Goal: Transaction & Acquisition: Purchase product/service

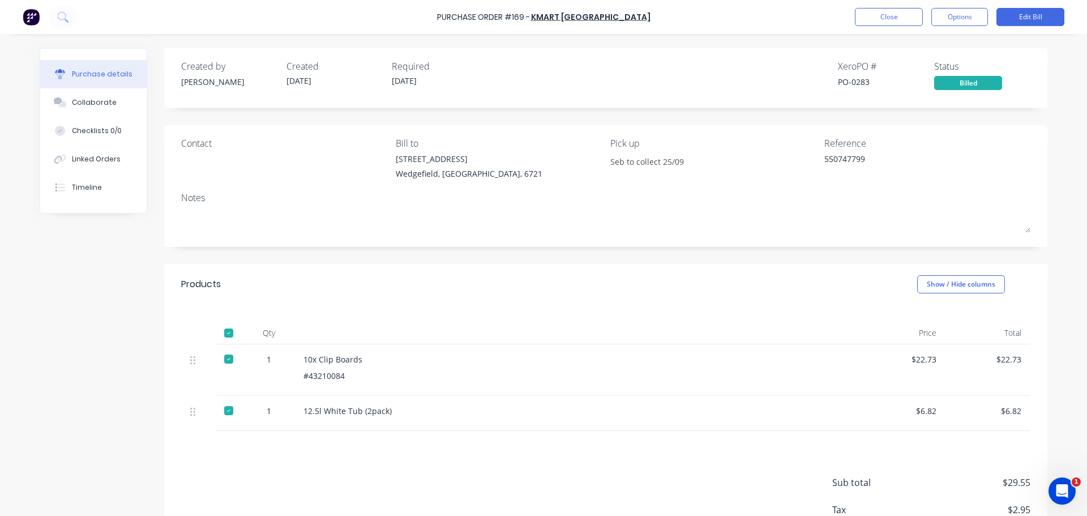
type textarea "x"
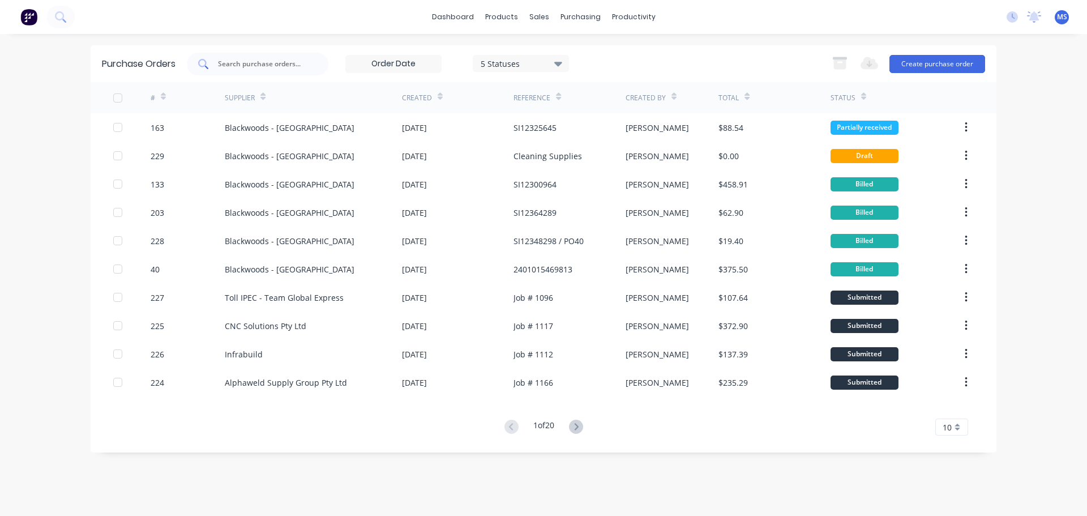
click at [273, 72] on div at bounding box center [257, 64] width 141 height 23
type input "s"
type input "b"
click at [944, 63] on button "Create purchase order" at bounding box center [937, 64] width 96 height 18
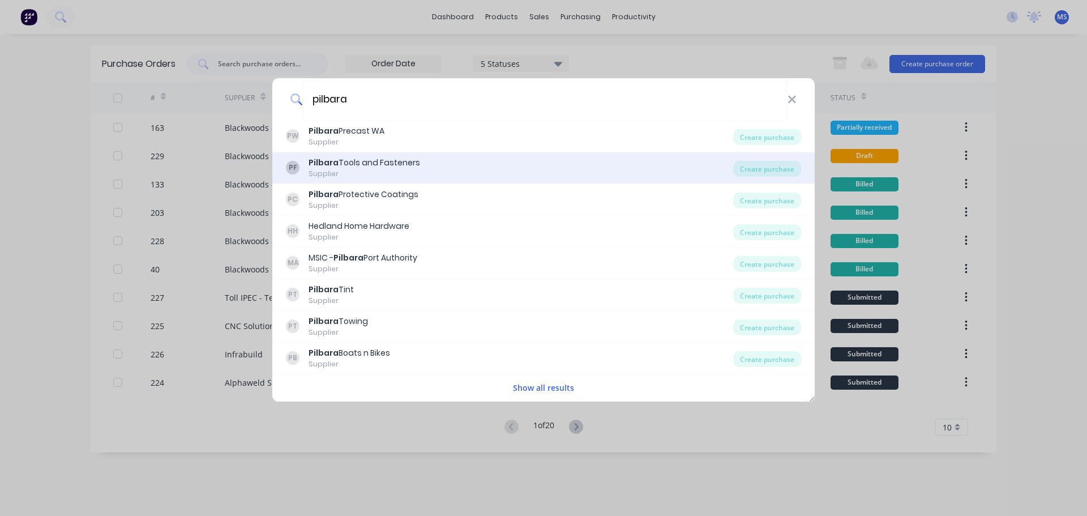
type input "pilbara"
click at [460, 174] on div "PF Pilbara Tools and Fasteners Supplier" at bounding box center [509, 168] width 447 height 22
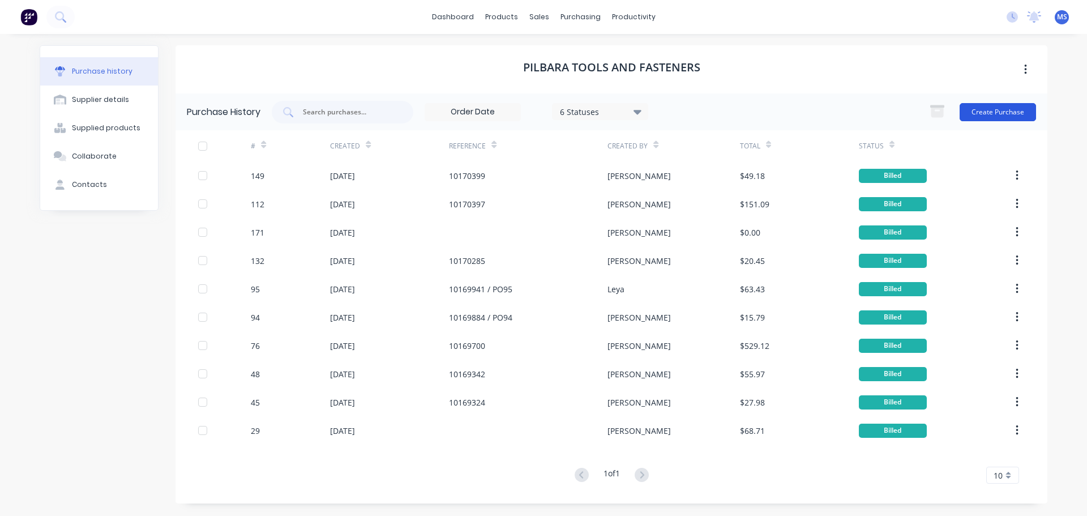
click at [1000, 104] on button "Create Purchase" at bounding box center [997, 112] width 76 height 18
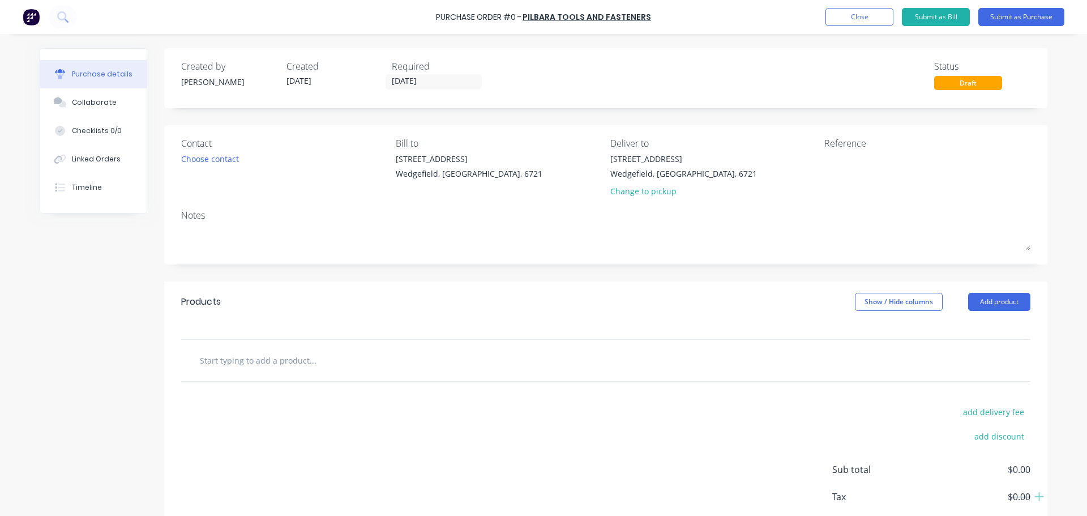
drag, startPoint x: 1002, startPoint y: 304, endPoint x: 277, endPoint y: 79, distance: 759.6
click at [469, 81] on div "Created by [PERSON_NAME] Created [DATE] Required [DATE] Status Draft Contact Ch…" at bounding box center [605, 307] width 883 height 519
click at [633, 194] on div "Change to pickup" at bounding box center [683, 191] width 147 height 12
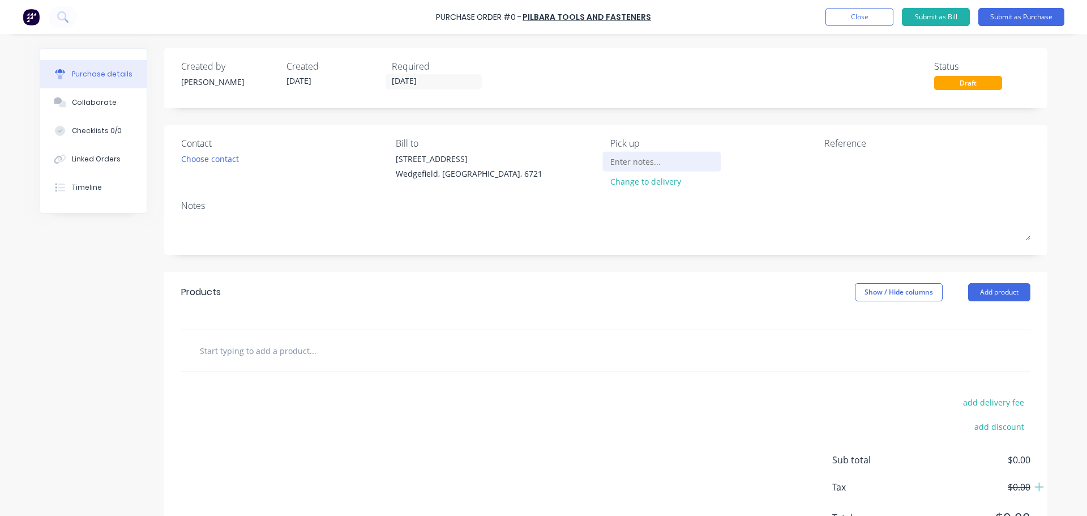
click at [634, 169] on input at bounding box center [661, 161] width 103 height 17
type input "Seb to collect"
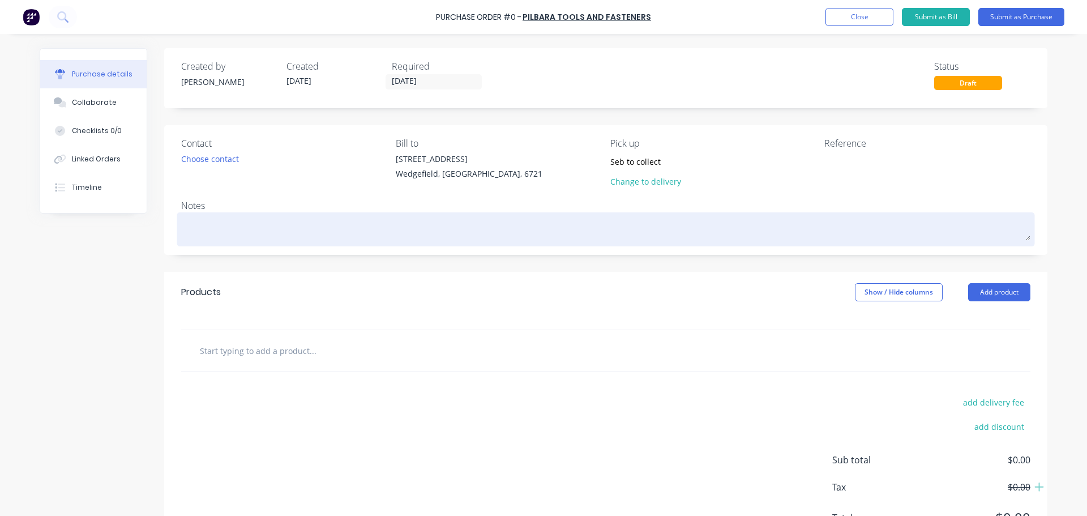
click at [282, 231] on textarea at bounding box center [605, 227] width 849 height 25
type textarea "x"
type textarea "S"
type textarea "x"
type textarea "St"
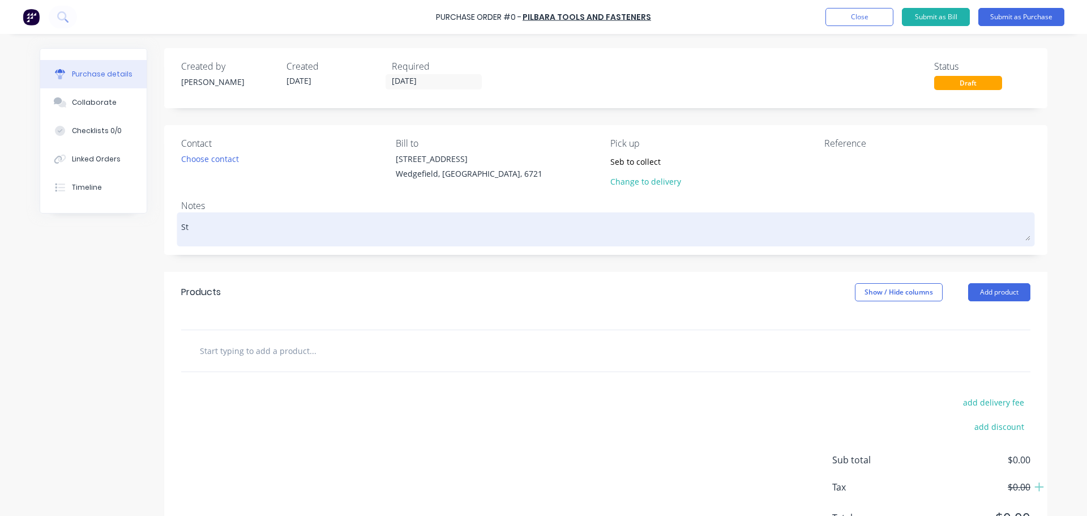
type textarea "x"
type textarea "Sto"
type textarea "x"
type textarea "Stoc"
type textarea "x"
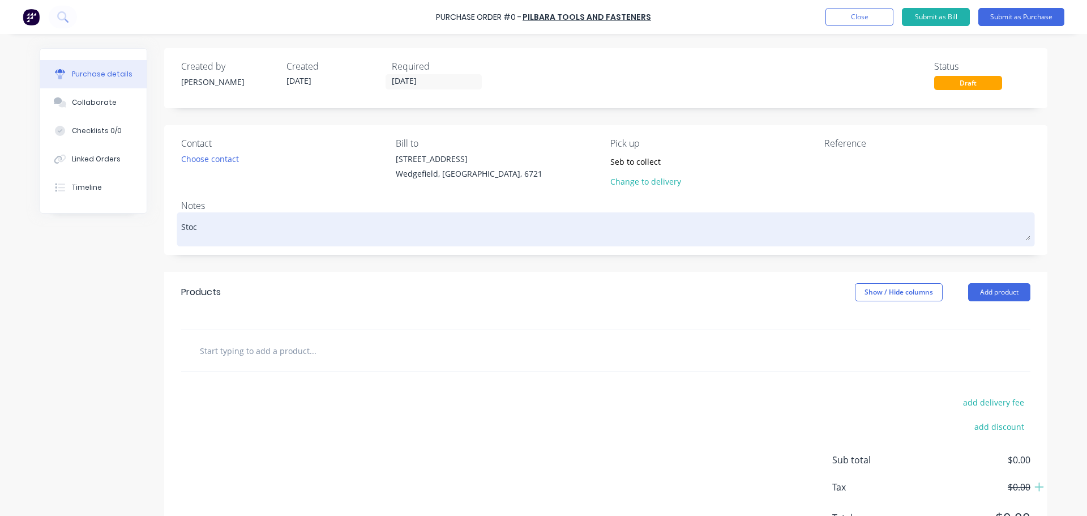
type textarea "Stocl"
type textarea "x"
type textarea "Stoclk"
type textarea "x"
type textarea "Stocl"
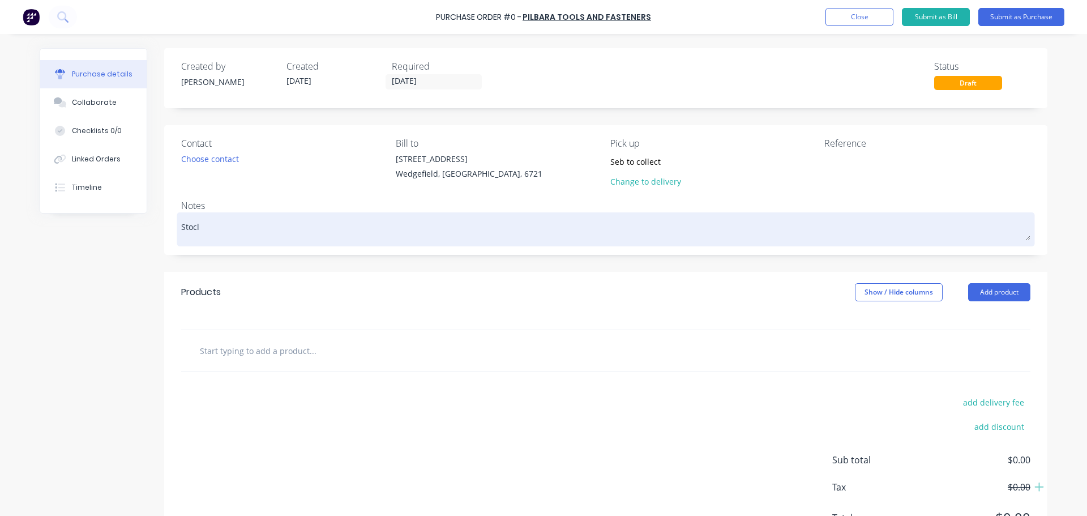
type textarea "x"
type textarea "Stoc"
type textarea "x"
type textarea "Stock"
type textarea "x"
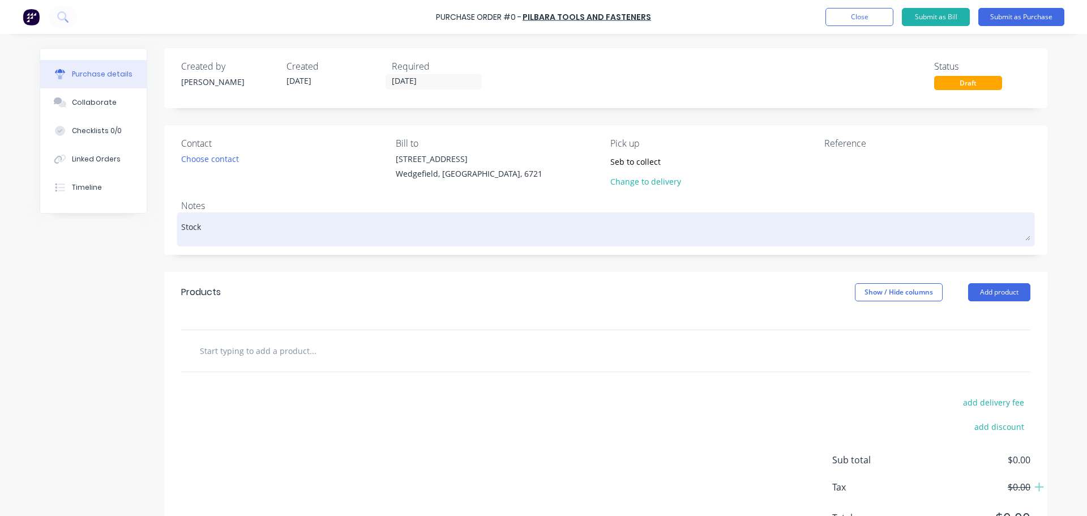
type textarea "Stockt"
type textarea "x"
type textarea "Stockta"
type textarea "x"
type textarea "Stocktak"
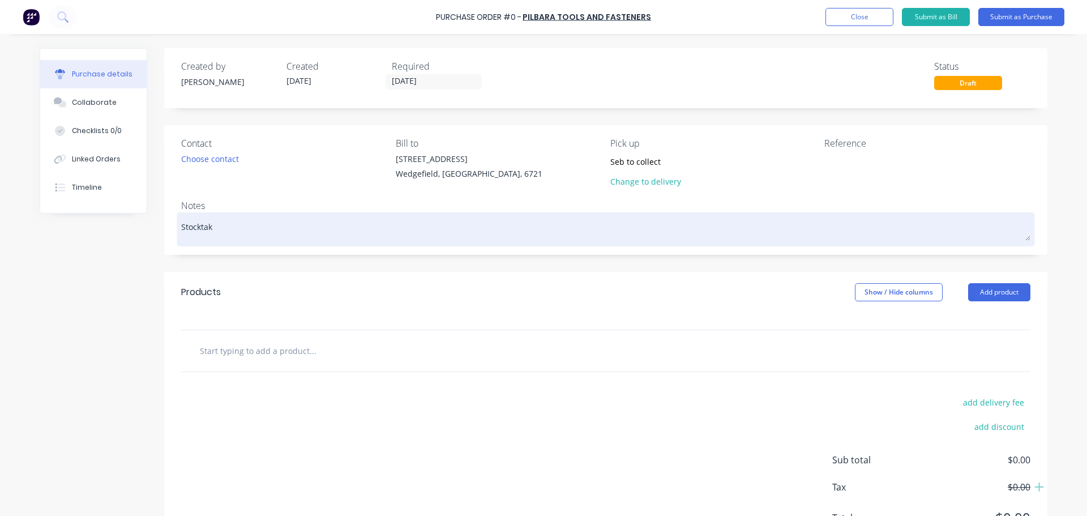
type textarea "x"
type textarea "Stocktake"
type textarea "x"
type textarea "Stocktake fo"
type textarea "x"
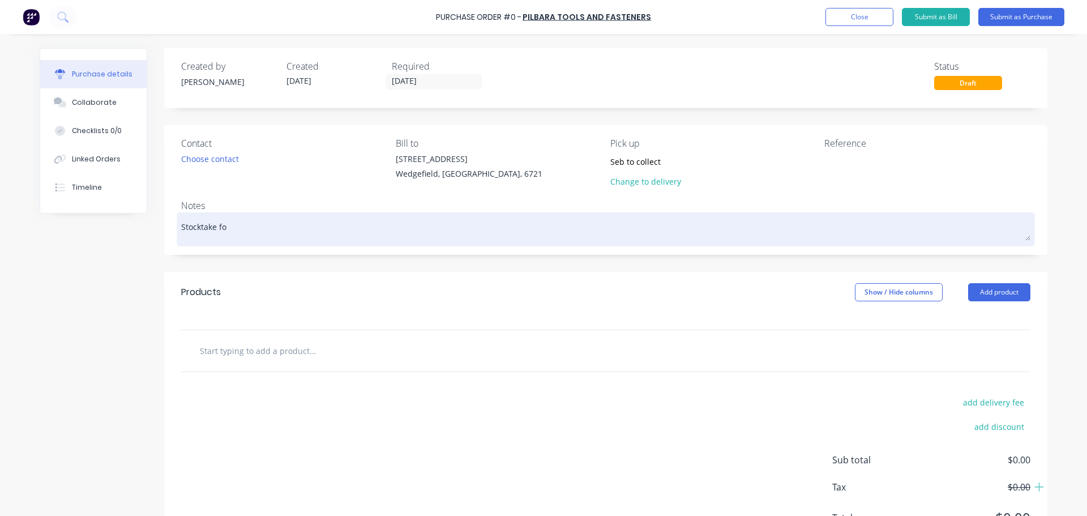
type textarea "Stocktake for"
type textarea "x"
type textarea "Stocktake for"
type textarea "x"
type textarea "Stocktake for ME"
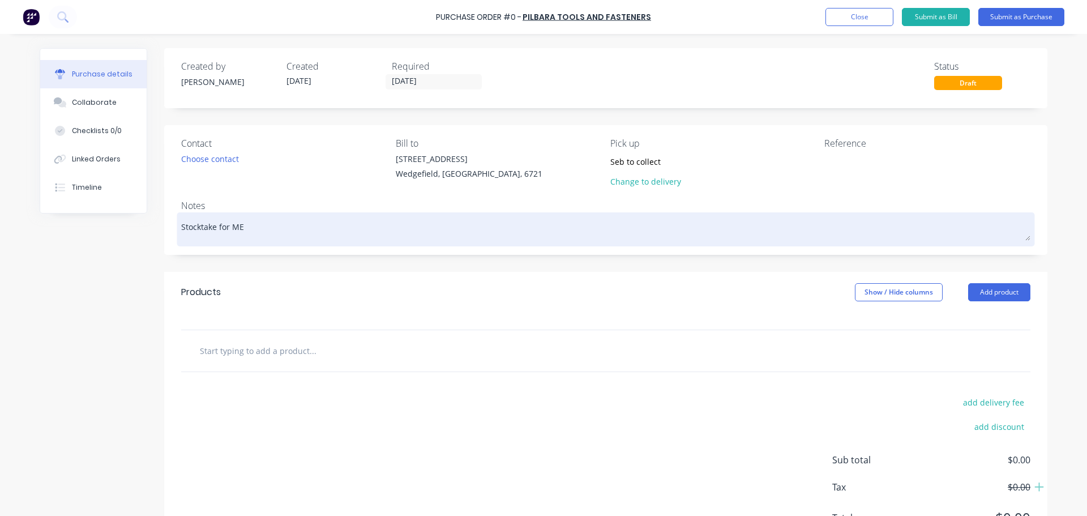
type textarea "x"
type textarea "Stocktake for MET"
type textarea "x"
type textarea "Stocktake for META"
type textarea "x"
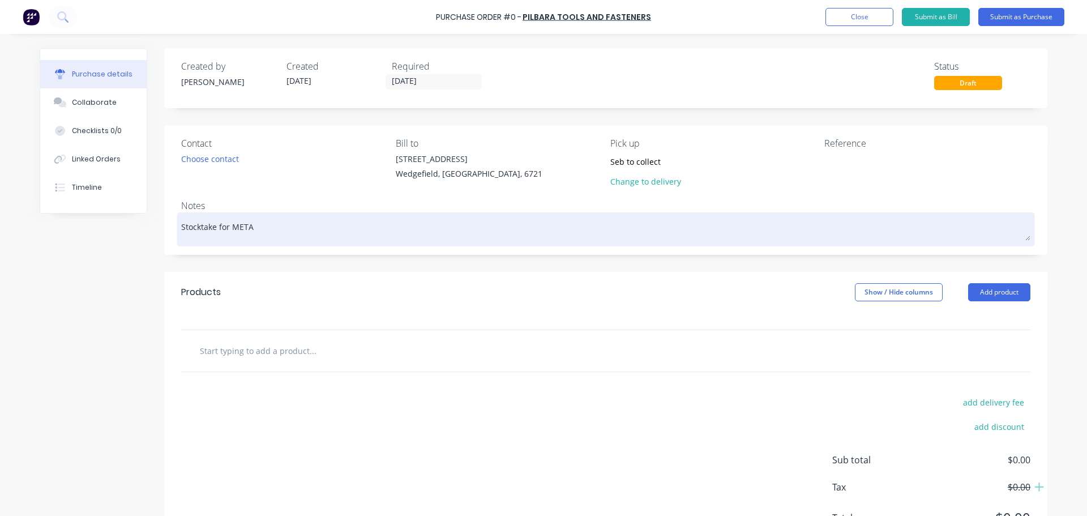
type textarea "Stocktake for METAB"
type textarea "x"
type textarea "Stocktake for METABO"
type textarea "x"
type textarea "Stocktake for METABO"
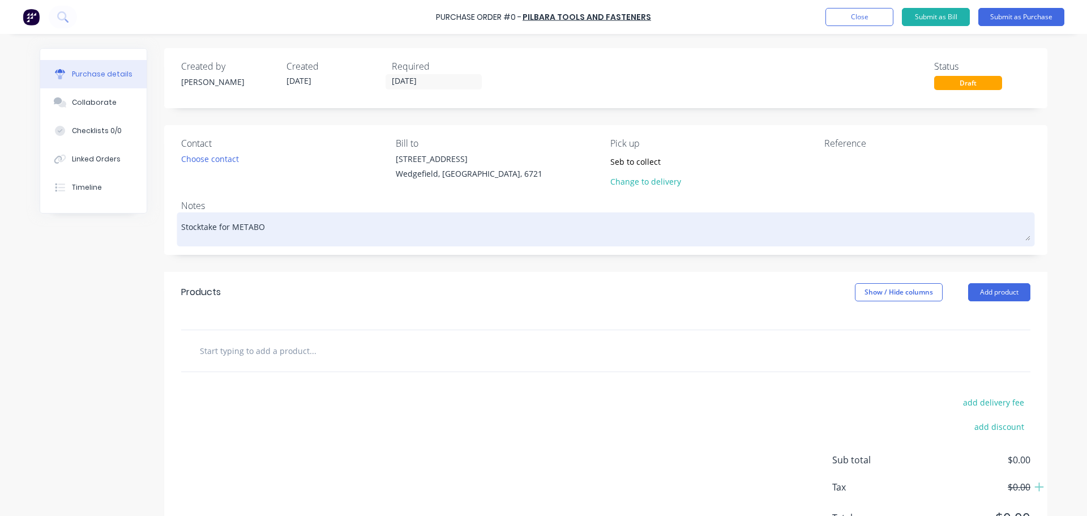
type textarea "x"
type textarea "Stocktake for METABO g"
type textarea "x"
type textarea "Stocktake for METABO gr"
type textarea "x"
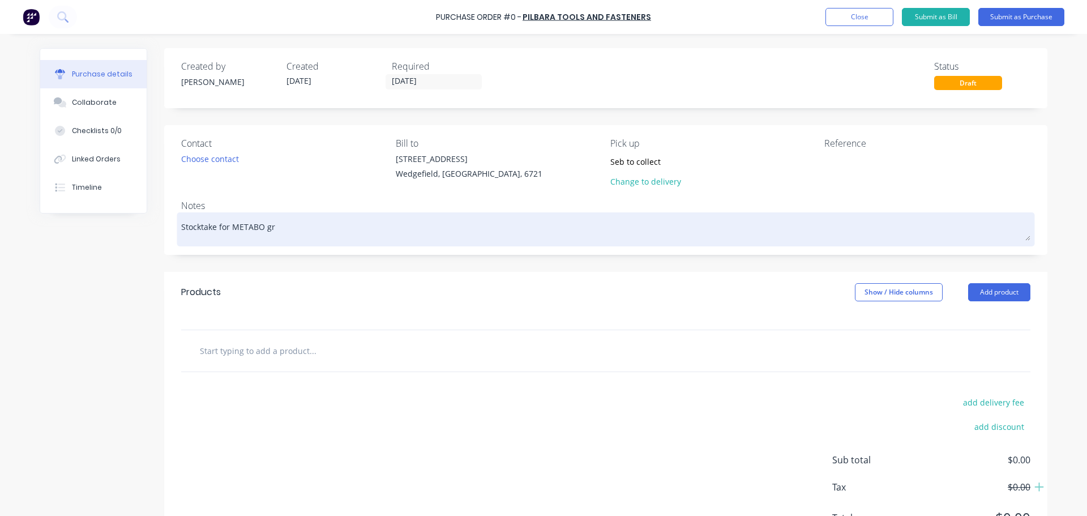
type textarea "Stocktake for METABO gri"
type textarea "x"
type textarea "Stocktake for METABO grin"
type textarea "x"
type textarea "Stocktake for METABO grind"
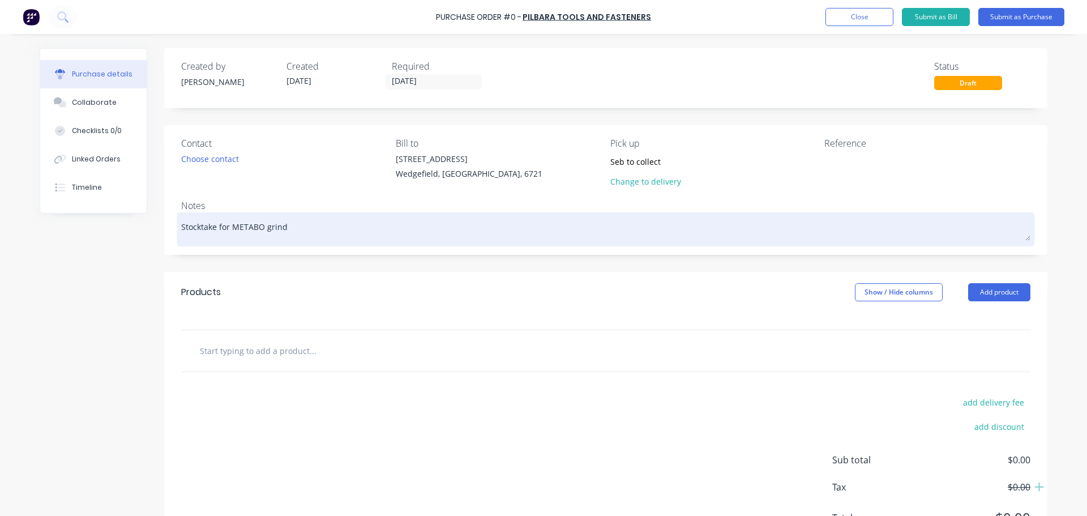
type textarea "x"
type textarea "Stocktake for METABO [PERSON_NAME]"
type textarea "x"
type textarea "Stocktake for METABO grinder"
type textarea "x"
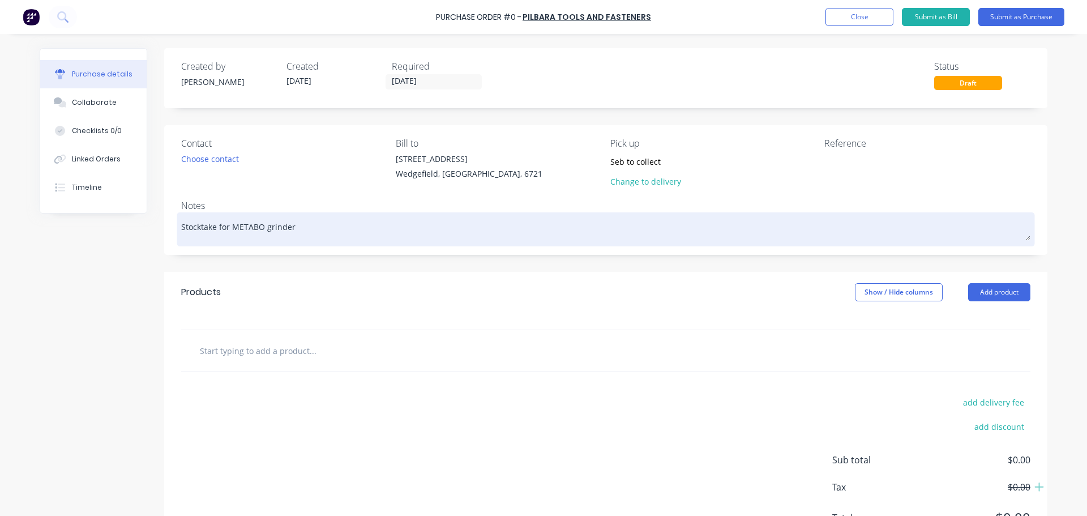
type textarea "Stocktake for METABO grinders"
type textarea "x"
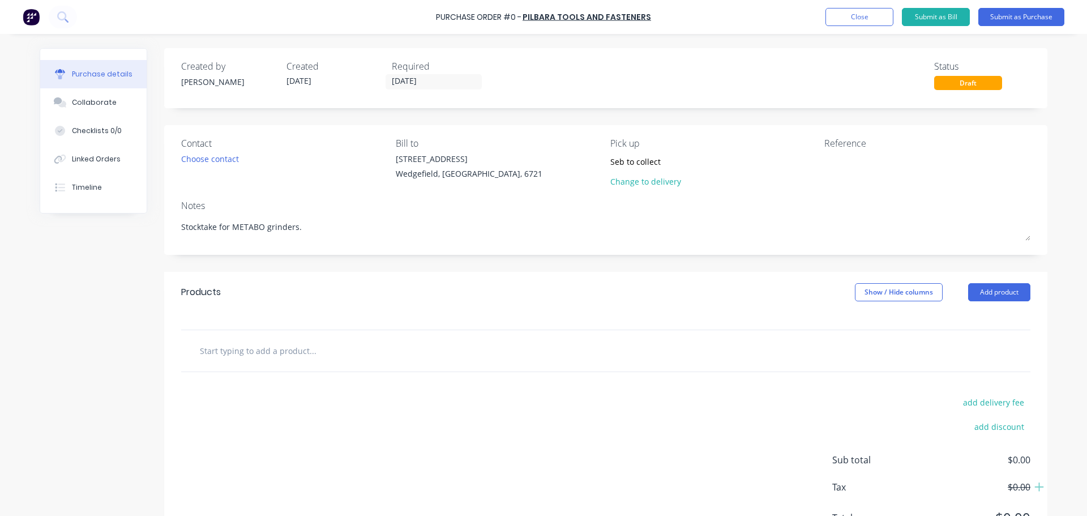
type textarea "Stocktake for METABO grinders."
type textarea "x"
type textarea "Stocktake for METABO grinders."
click at [251, 343] on input "text" at bounding box center [312, 350] width 226 height 23
type textarea "x"
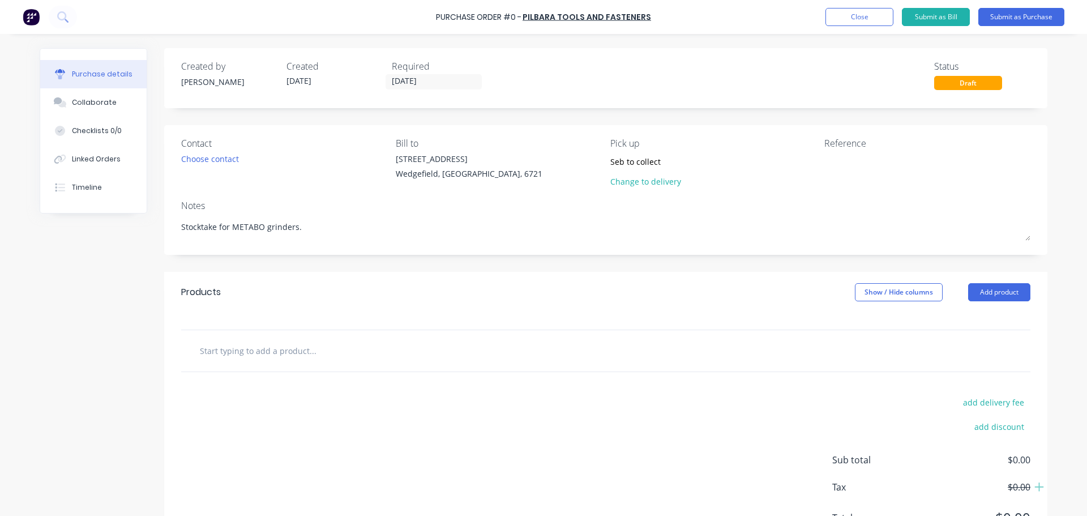
type input "M"
type textarea "x"
type input "ME"
type textarea "x"
type input "MET"
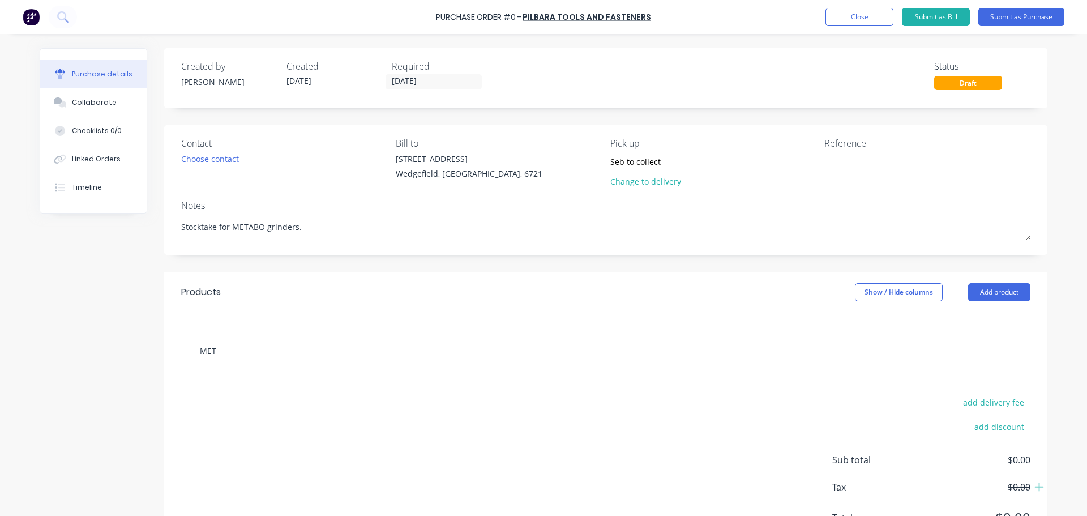
type textarea "x"
type input "META"
type textarea "x"
type input "METAB"
type textarea "x"
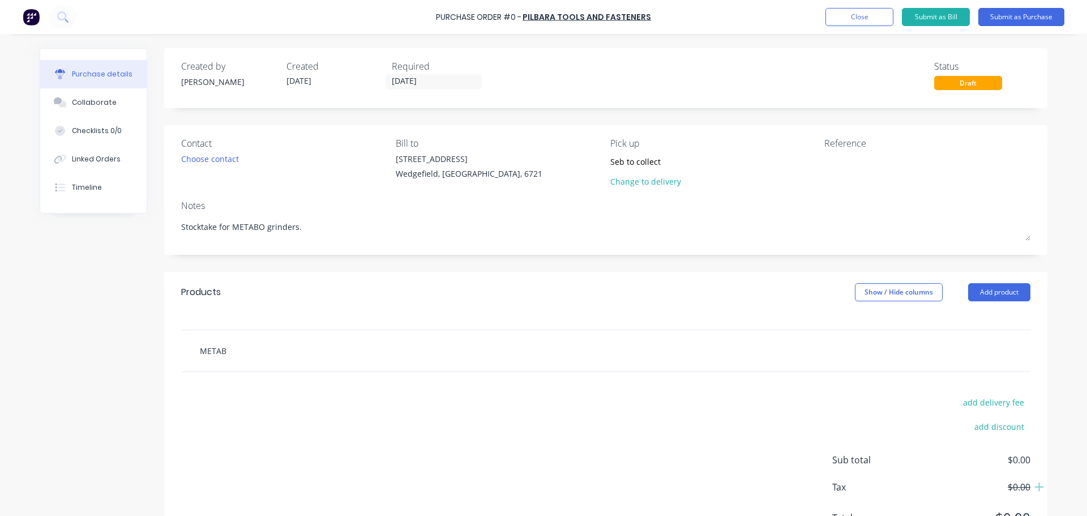
type input "METABO"
type textarea "x"
type input "METABO"
type textarea "x"
type input "METABO"
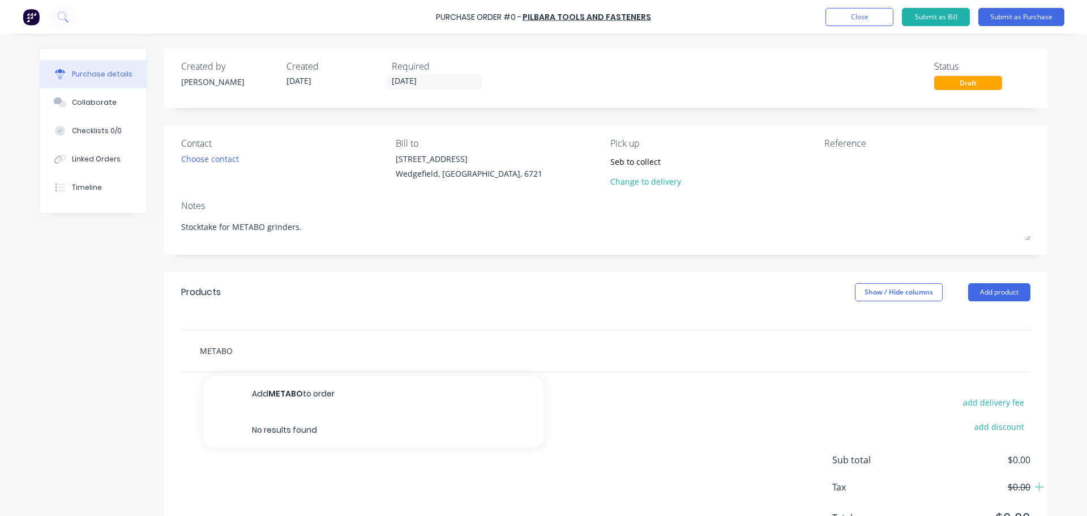
click at [252, 347] on input "METABO" at bounding box center [312, 350] width 226 height 23
paste input "341031160 - CLAMPING FLANGE"
type textarea "x"
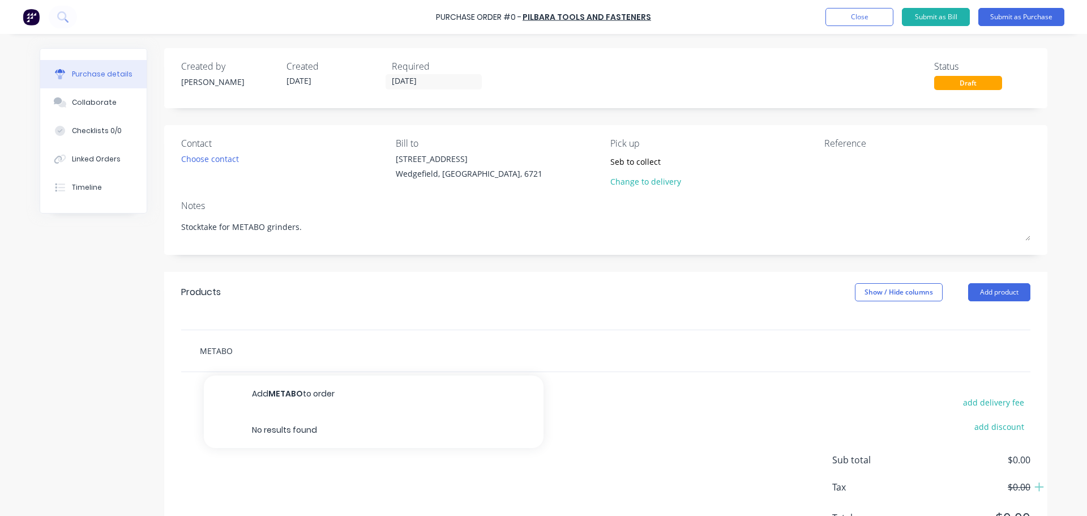
type input "METABO 341031160 - CLAMPING FLANGE"
type textarea "x"
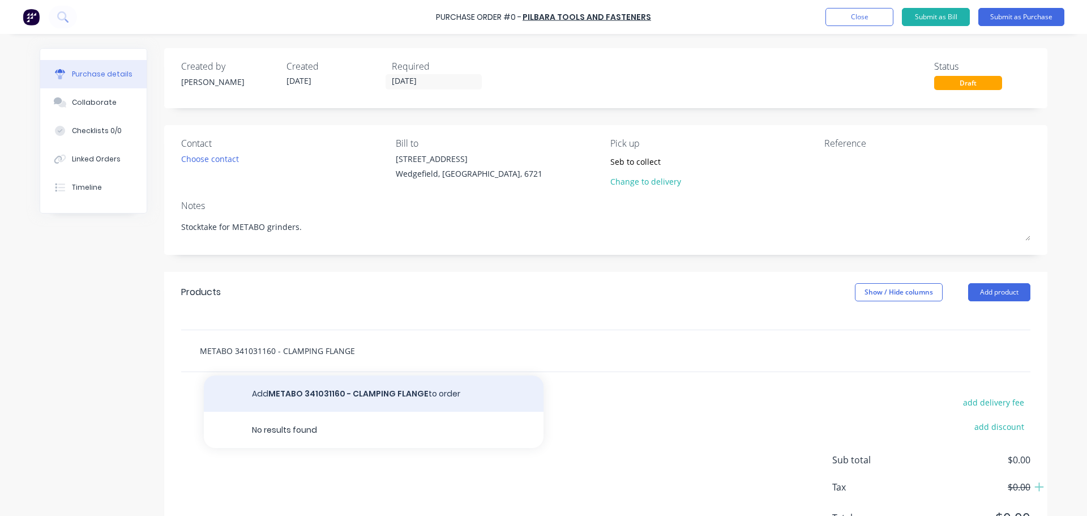
type input "METABO 341031160 - CLAMPING FLANGE"
click at [344, 388] on button "Add METABO 341031160 - CLAMPING FLANGE to order" at bounding box center [374, 393] width 340 height 36
type textarea "x"
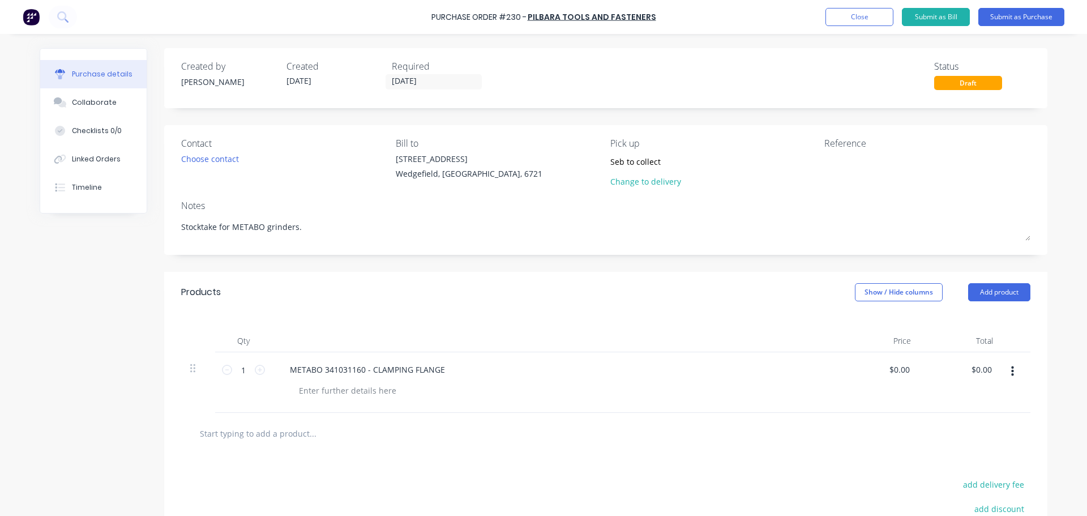
drag, startPoint x: 267, startPoint y: 450, endPoint x: 267, endPoint y: 444, distance: 6.8
click at [267, 450] on div at bounding box center [605, 433] width 849 height 41
click at [268, 441] on input "text" at bounding box center [312, 433] width 226 height 23
paste input "METABO 341106900 FLANGE NUT"
type textarea "x"
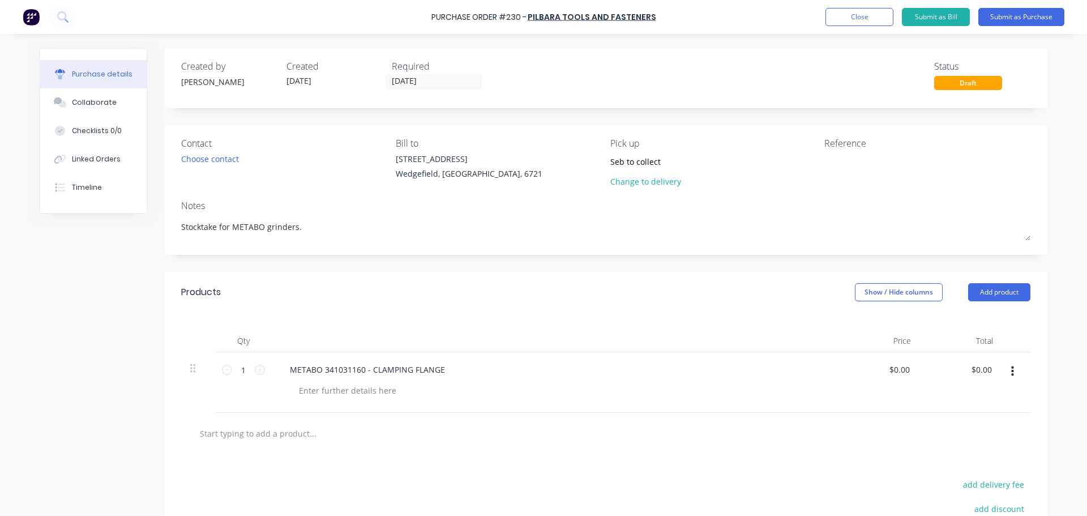
type input "METABO 341106900 FLANGE NUT"
type textarea "x"
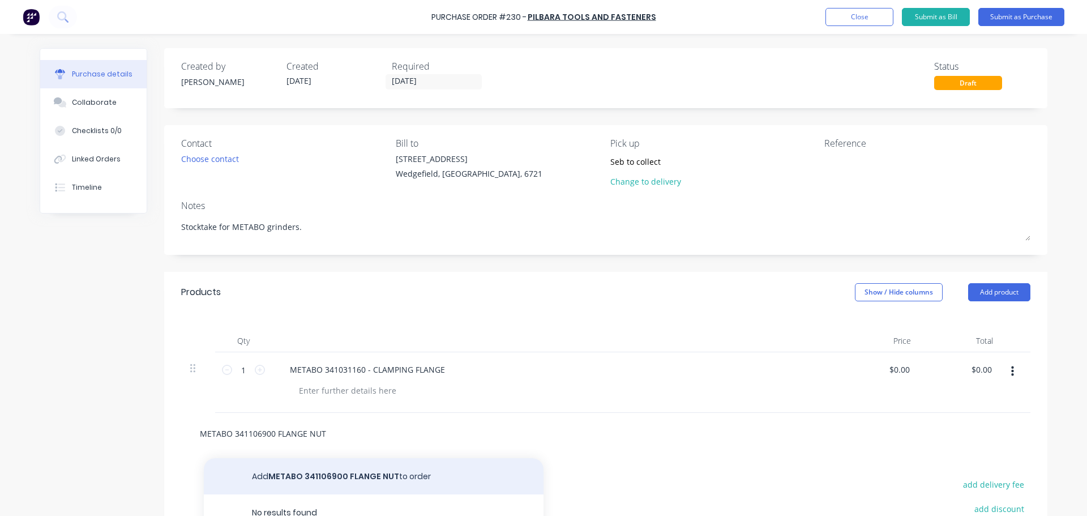
type input "METABO 341106900 FLANGE NUT"
click at [350, 462] on button "Add METABO 341106900 FLANGE NUT to order" at bounding box center [374, 476] width 340 height 36
type textarea "x"
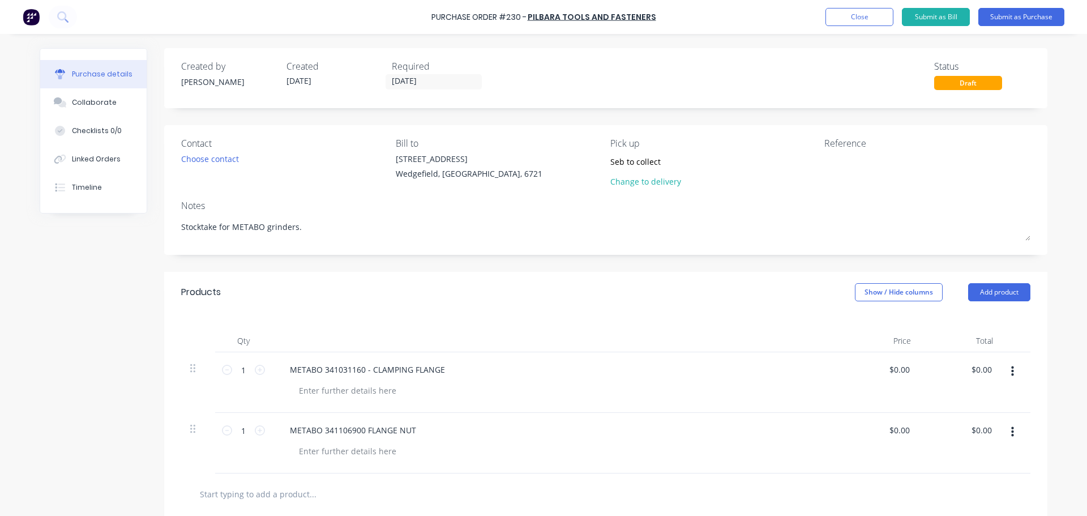
click at [327, 468] on div "METABO 341106900 FLANGE NUT" at bounding box center [555, 443] width 566 height 61
click at [311, 496] on input "text" at bounding box center [312, 493] width 226 height 23
paste input "METABO 339209560 WHEEL GUARD COMPL. D125"
type textarea "x"
type input "METABO 339209560 WHEEL GUARD COMPL. D125"
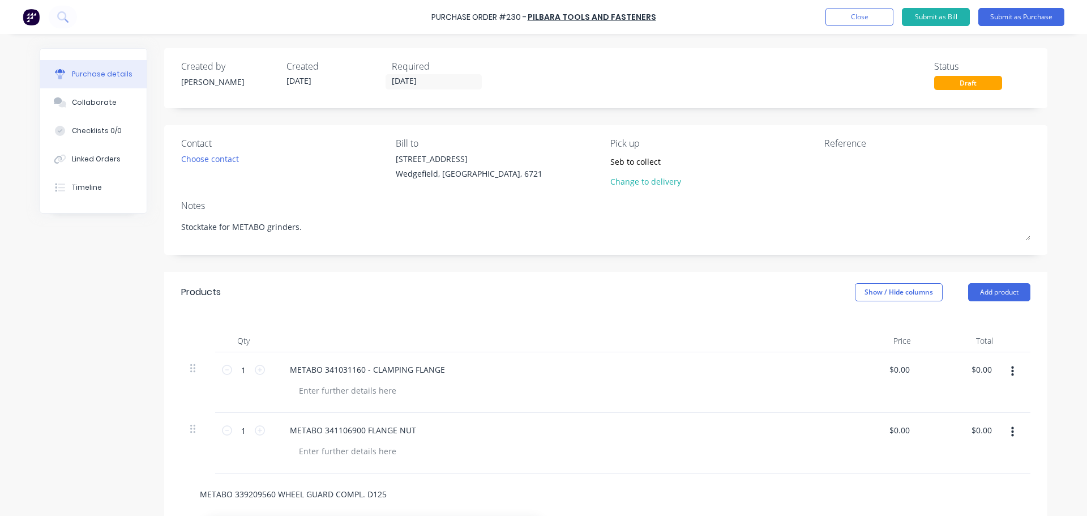
type textarea "x"
type input "METABO 339209560 WHEEL GUARD COMPL. D125"
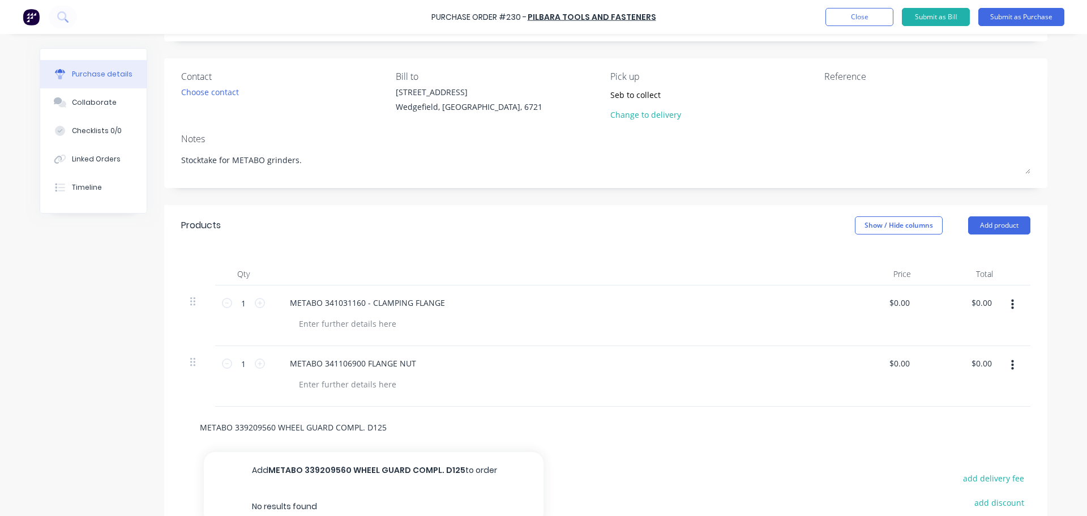
scroll to position [113, 0]
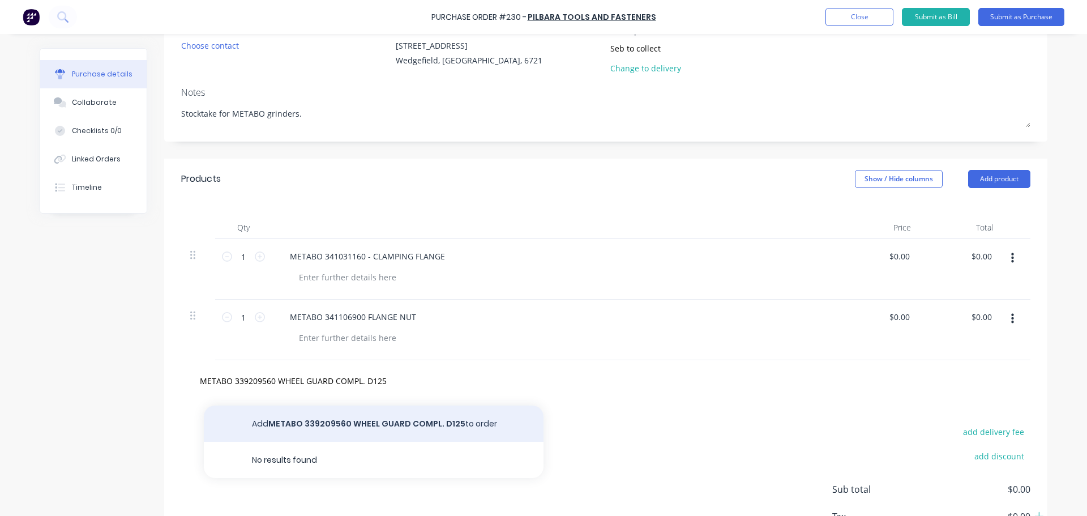
click at [396, 418] on button "Add METABO 339209560 WHEEL GUARD COMPL. D125 to order" at bounding box center [374, 423] width 340 height 36
type textarea "x"
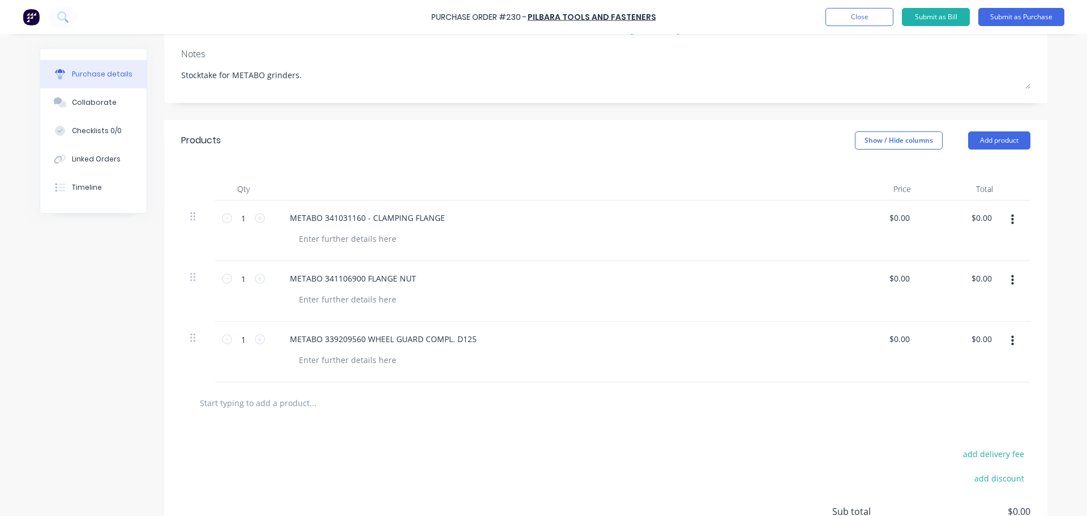
scroll to position [170, 0]
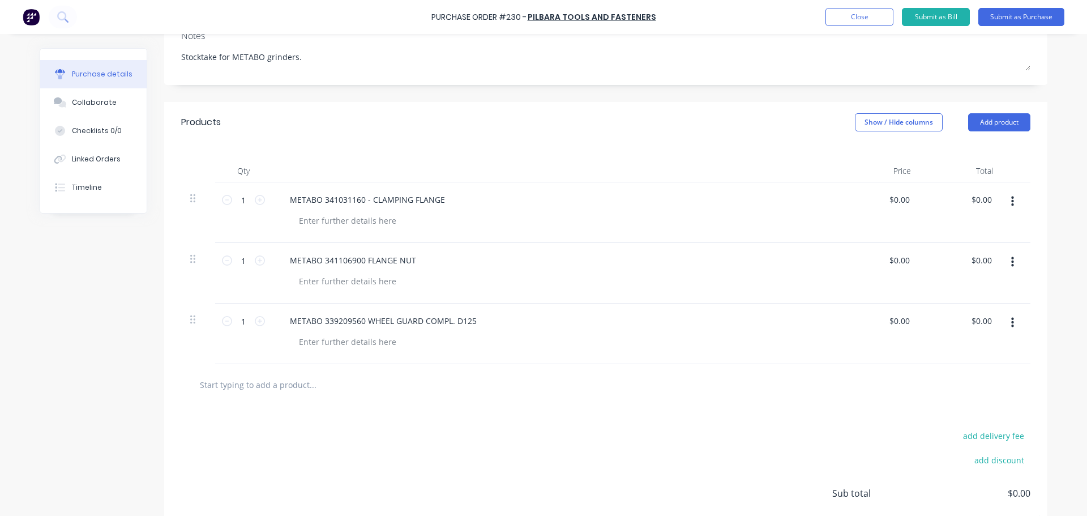
click at [284, 385] on input "text" at bounding box center [312, 384] width 226 height 23
paste input "METABO 141124060 FILLISTER HEAD SCREW"
type textarea "x"
type input "METABO 141124060 FILLISTER HEAD SCREW"
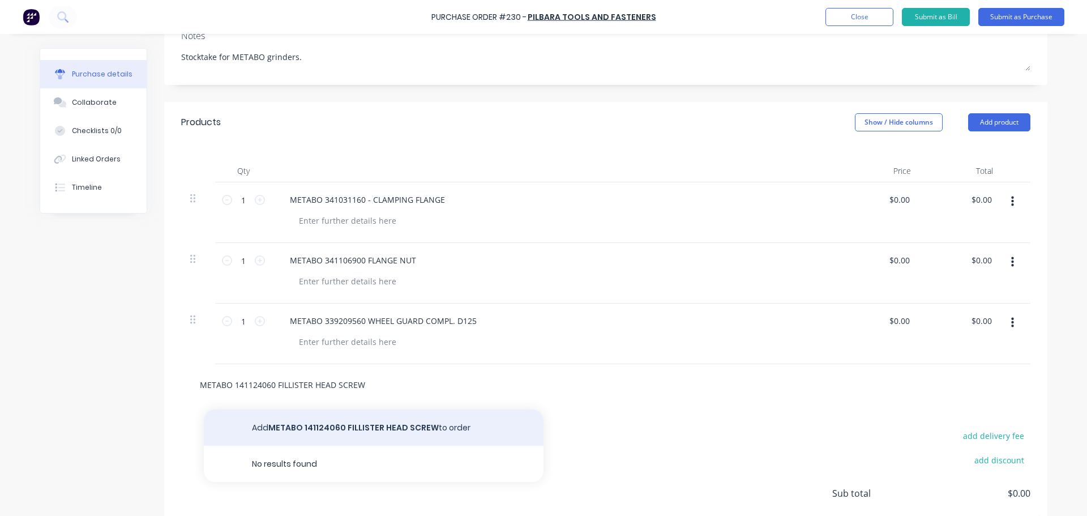
type textarea "x"
type input "METABO 141124060 FILLISTER HEAD SCREW"
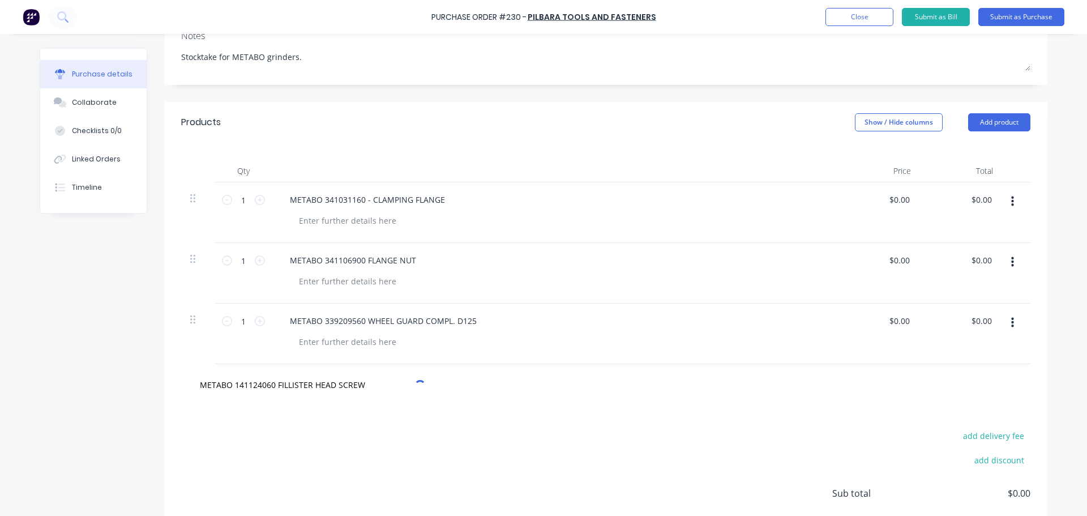
click at [357, 427] on div "add delivery fee add discount Sub total $0.00 Tax $0.00 Total $0.00" at bounding box center [605, 498] width 883 height 186
click at [317, 377] on input "METABO 141124060 FILLISTER HEAD SCREW" at bounding box center [312, 384] width 226 height 23
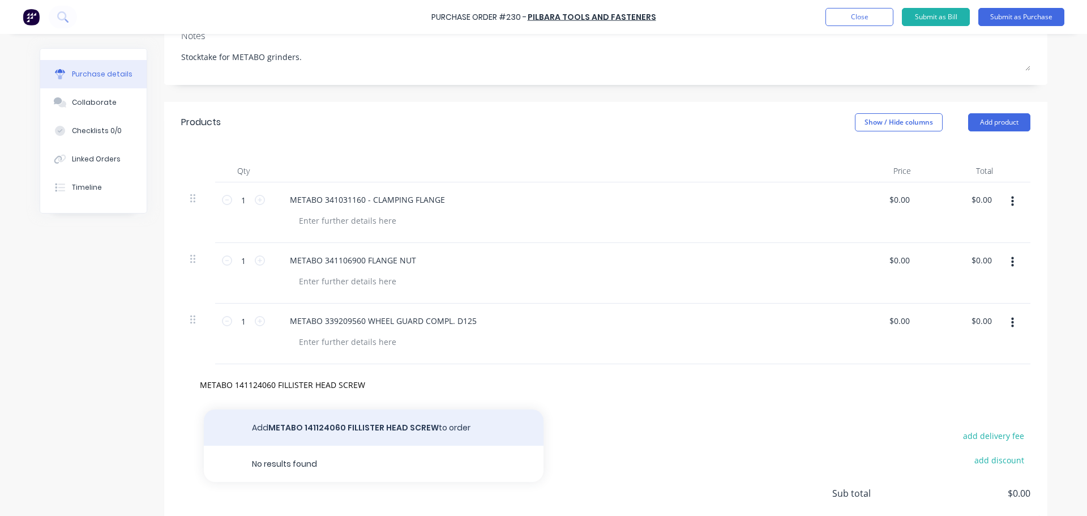
click at [322, 424] on button "Add METABO 141124060 FILLISTER HEAD SCREW to order" at bounding box center [374, 427] width 340 height 36
type textarea "x"
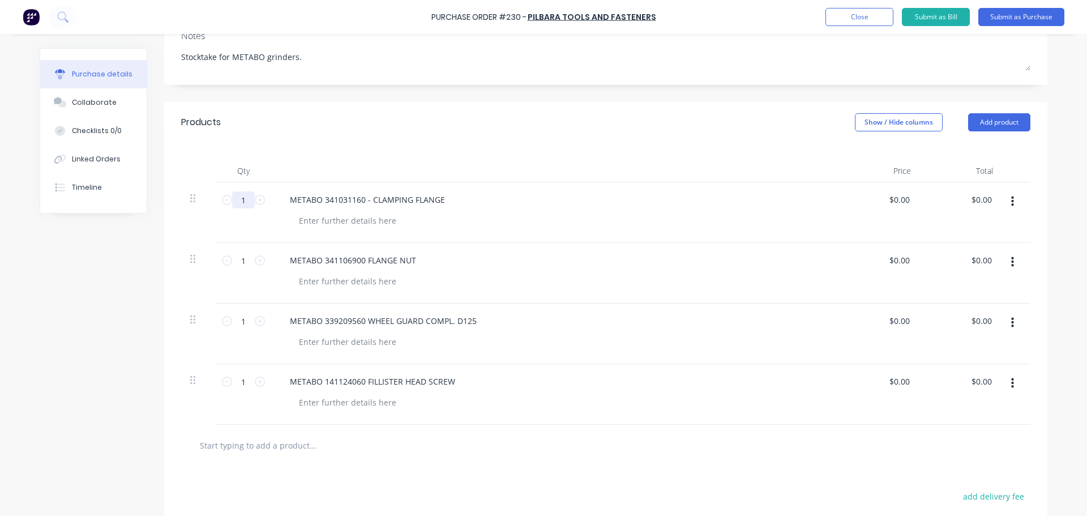
click at [235, 195] on input "1" at bounding box center [243, 199] width 23 height 17
type textarea "x"
type input "14"
type textarea "x"
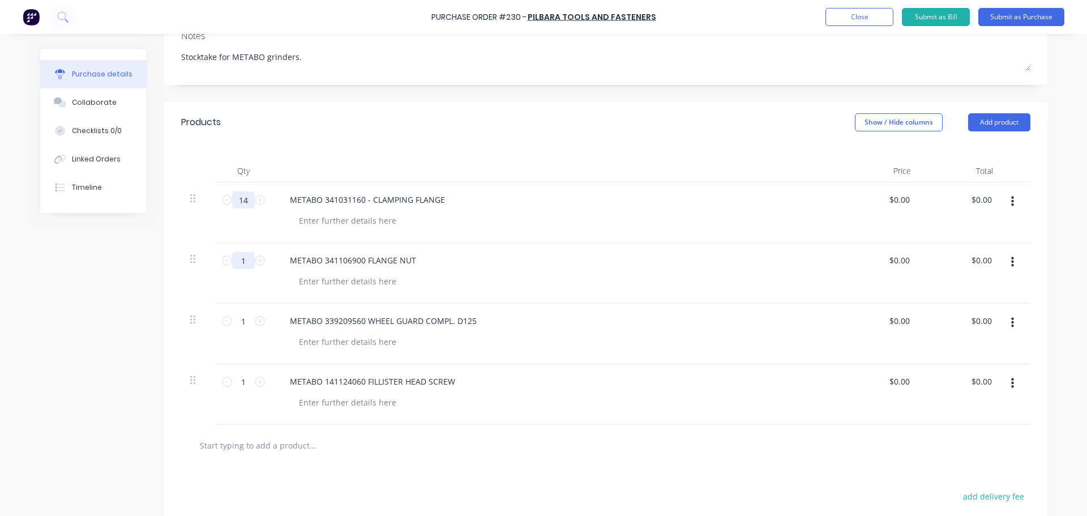
type input "14"
click at [246, 256] on input "1" at bounding box center [243, 260] width 23 height 17
click at [244, 256] on input "1" at bounding box center [243, 260] width 23 height 17
type textarea "x"
type input "14"
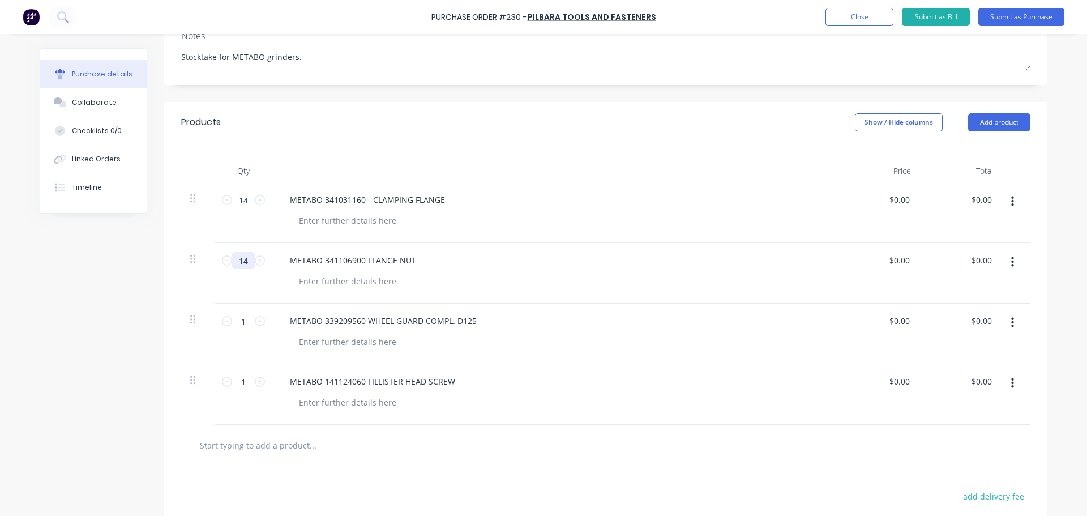
type textarea "x"
type input "14"
click at [241, 316] on input "1" at bounding box center [243, 320] width 23 height 17
type textarea "x"
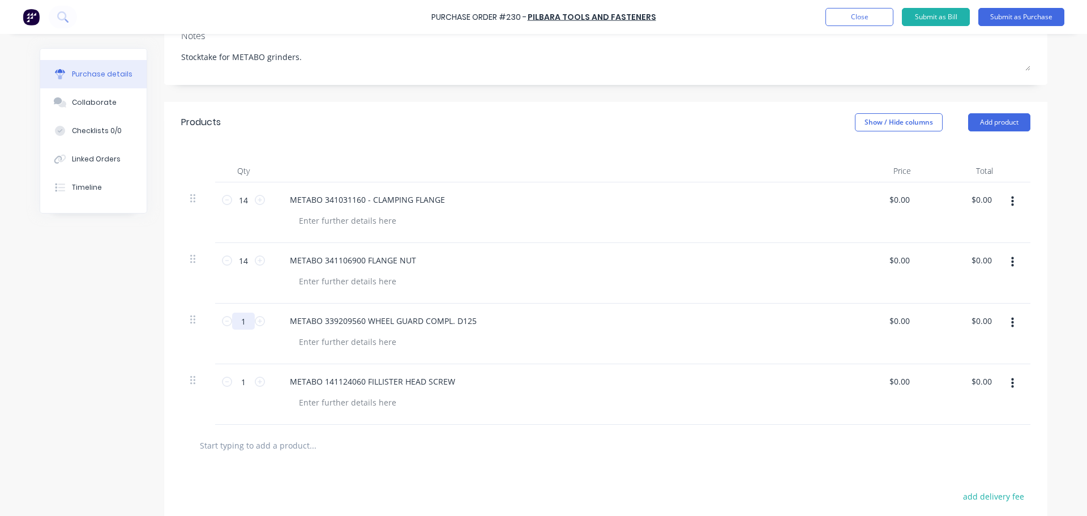
type input "2"
type textarea "x"
type input "2"
click at [244, 380] on input "1" at bounding box center [243, 381] width 23 height 17
click at [244, 379] on input "1" at bounding box center [243, 381] width 23 height 17
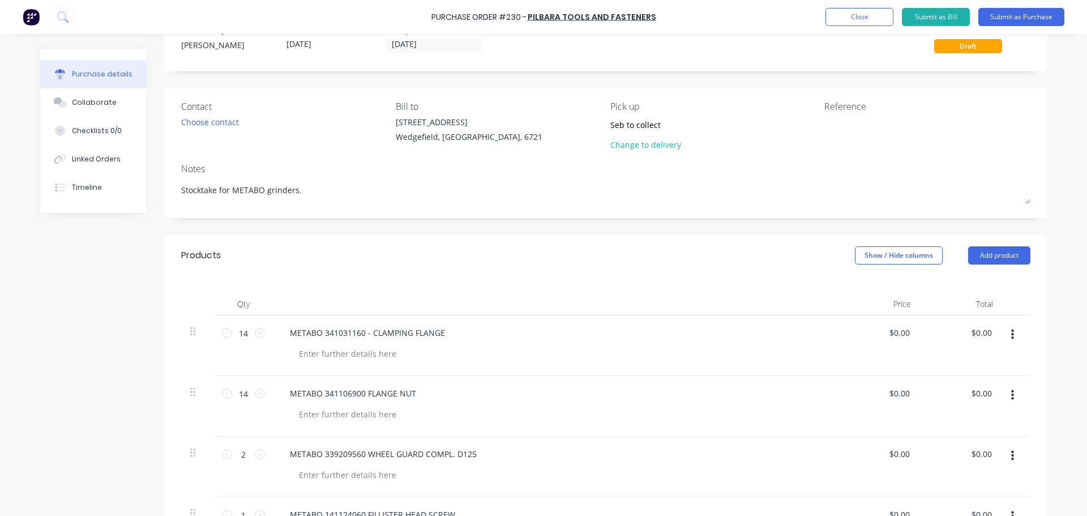
scroll to position [57, 0]
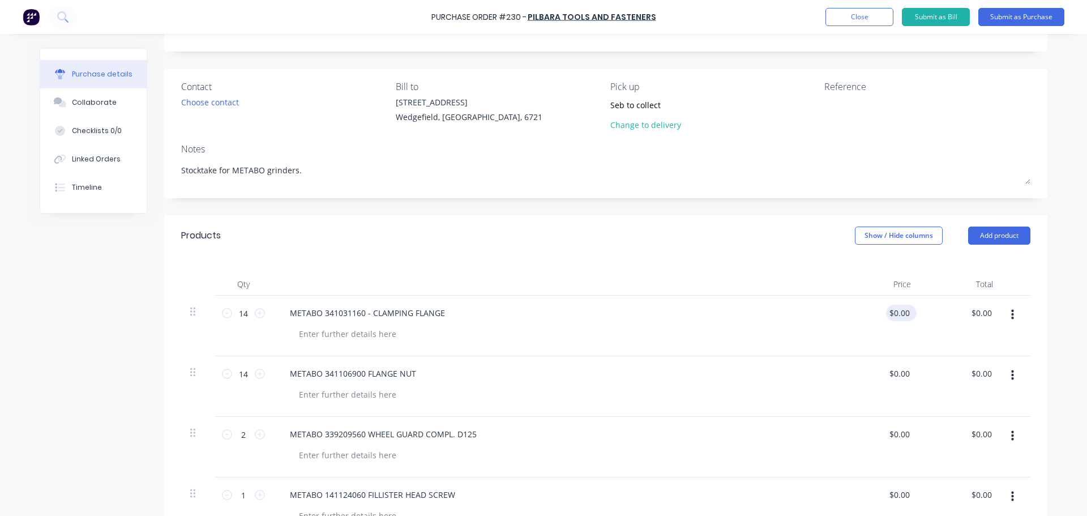
type textarea "x"
type input "0.00"
click at [899, 310] on input "0.00" at bounding box center [901, 312] width 22 height 16
type textarea "x"
click at [898, 310] on input "0.00" at bounding box center [901, 312] width 22 height 16
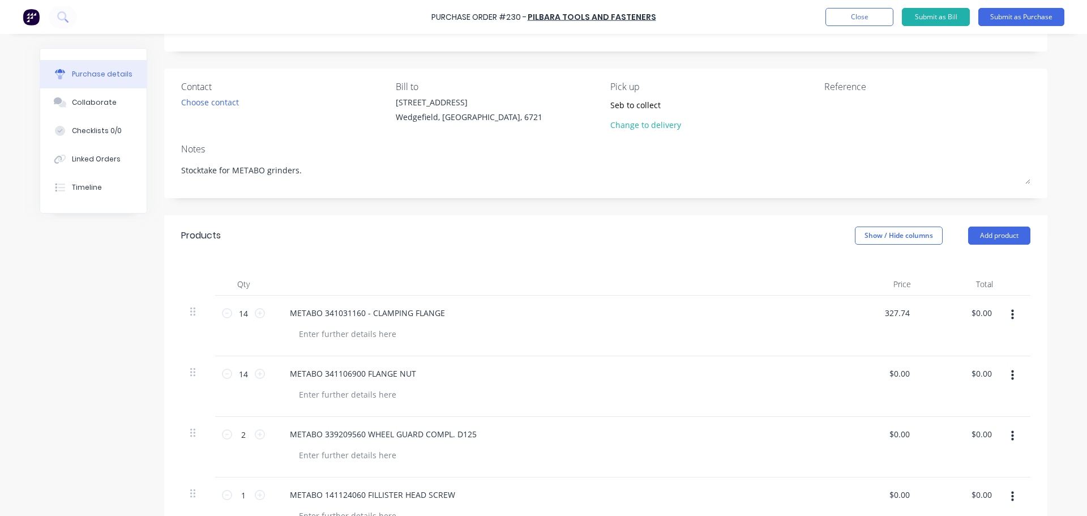
type input "327.74"
click at [906, 360] on div "$0.00 $0.00" at bounding box center [879, 386] width 82 height 61
type textarea "x"
type input "$327.74"
type input "$4,588.36"
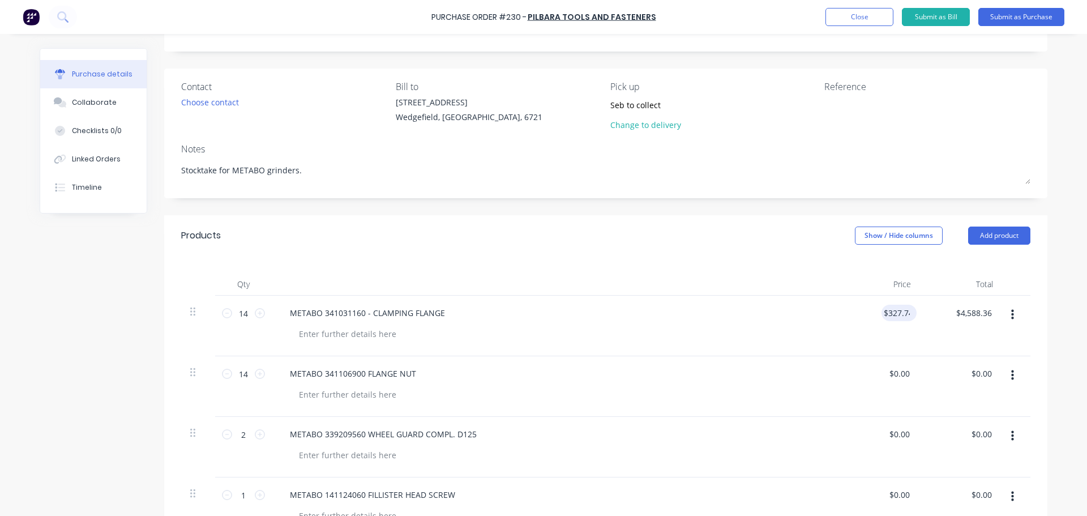
type textarea "x"
type input "327.74"
click at [898, 306] on input "327.74" at bounding box center [896, 312] width 31 height 16
type textarea "x"
click at [898, 306] on input "327.74" at bounding box center [896, 312] width 31 height 16
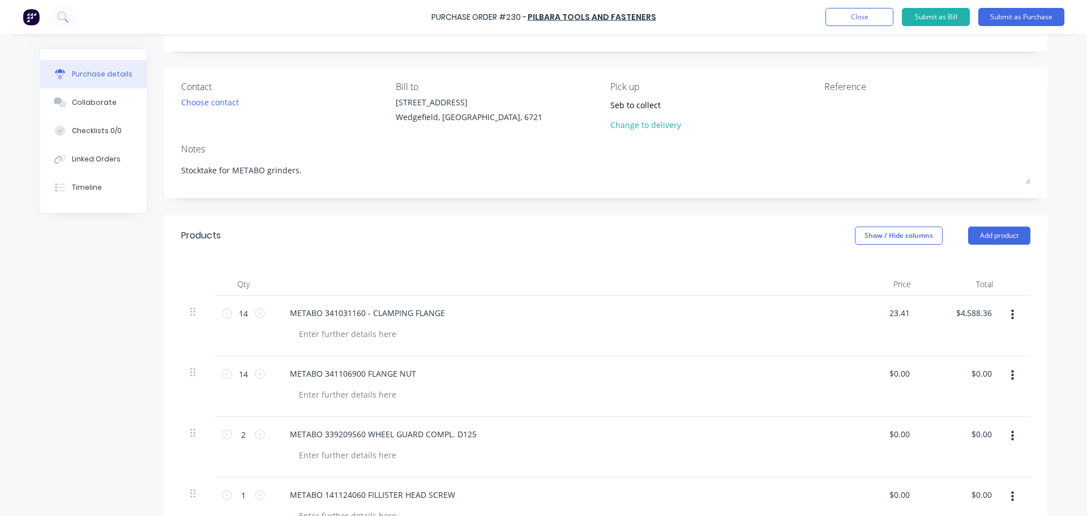
type input "23.41"
click at [836, 267] on div "Qty Price Total 14 14 METABO 341031160 - CLAMPING FLANGE 23.41 23.41 $4,588.36 …" at bounding box center [605, 397] width 883 height 282
type textarea "x"
type input "$23.41"
type input "$327.74"
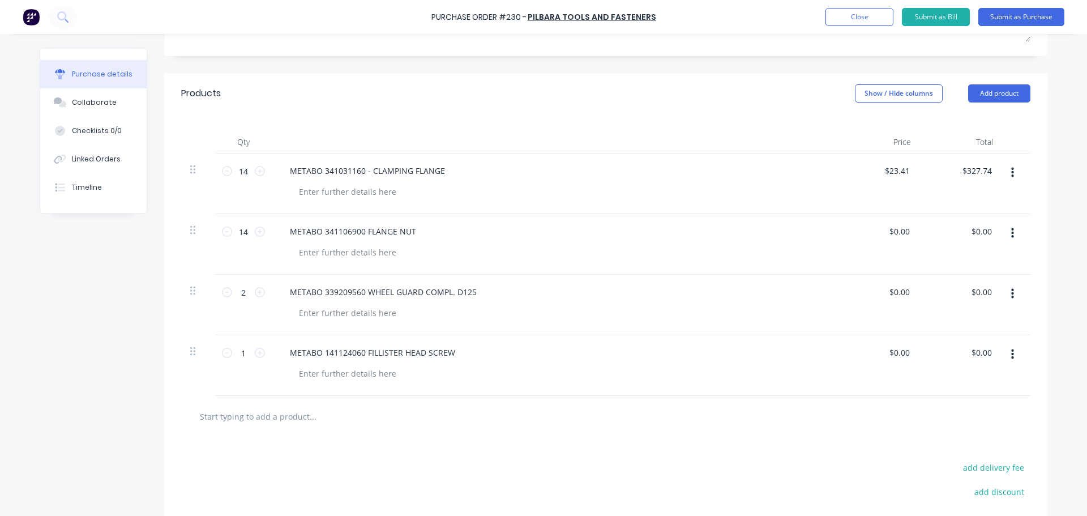
scroll to position [226, 0]
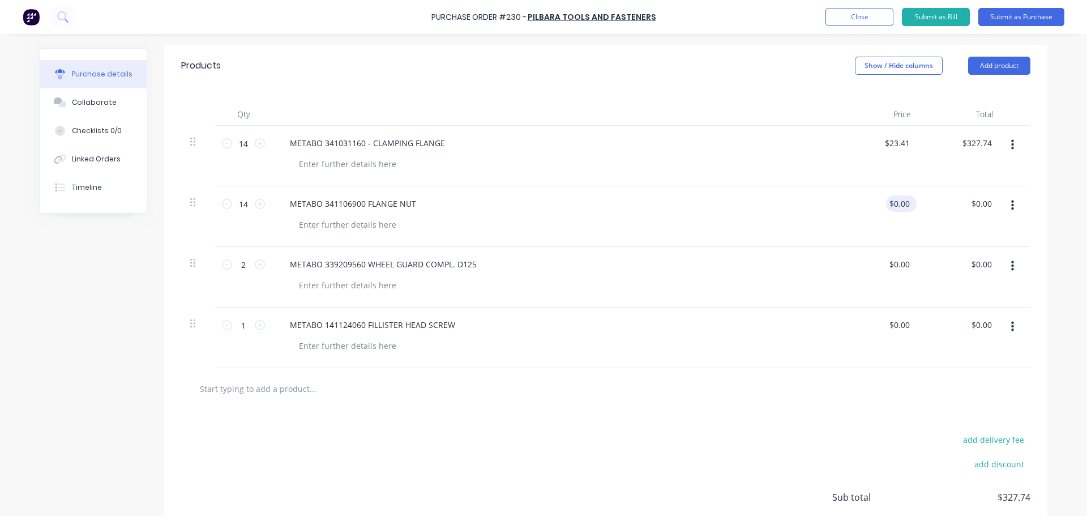
type textarea "x"
type input "0.00"
click at [905, 206] on input "0.00" at bounding box center [899, 203] width 26 height 16
type textarea "x"
click at [905, 206] on input "0.00" at bounding box center [901, 203] width 22 height 16
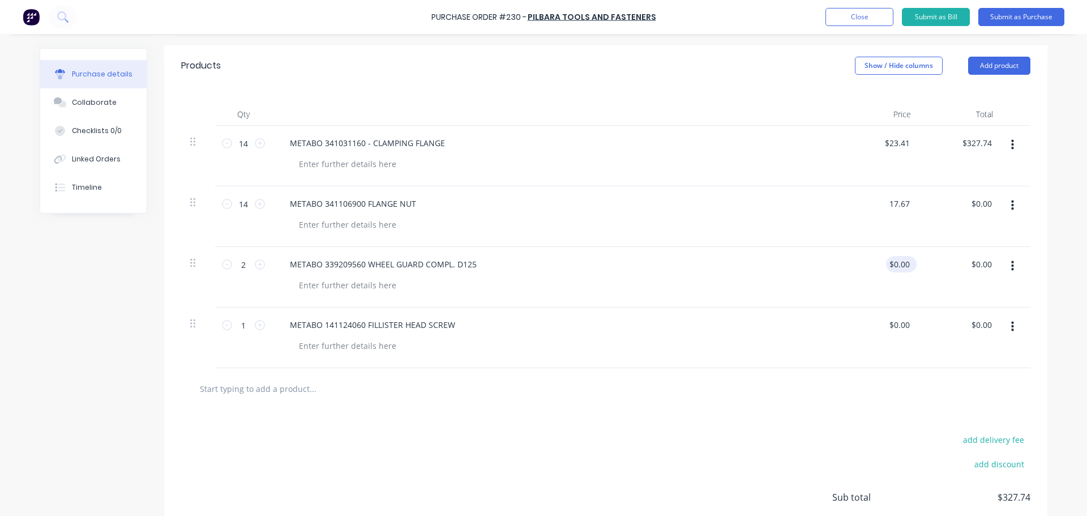
type input "17.67"
click at [908, 267] on div "$0.00 $0.00" at bounding box center [901, 264] width 31 height 16
type textarea "x"
type input "$17.67"
type input "$247.38"
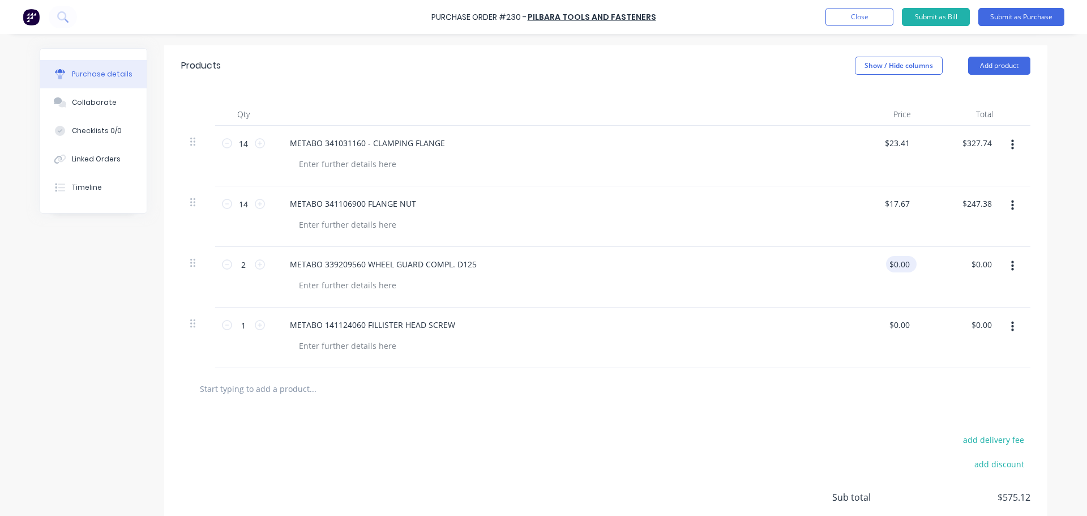
type textarea "x"
type input "0.00"
click at [905, 265] on input "0.00" at bounding box center [899, 264] width 26 height 16
type textarea "x"
click at [905, 265] on input "0.00" at bounding box center [901, 264] width 22 height 16
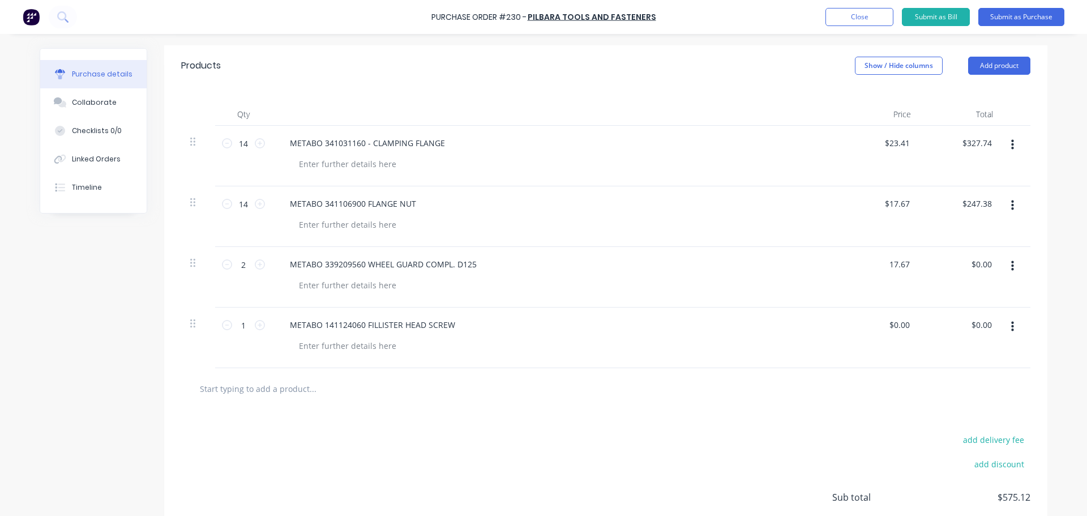
type input "17.67"
click at [885, 333] on div "$0.00 $0.00" at bounding box center [879, 337] width 82 height 61
type textarea "x"
type input "$17.67"
type input "$35.34"
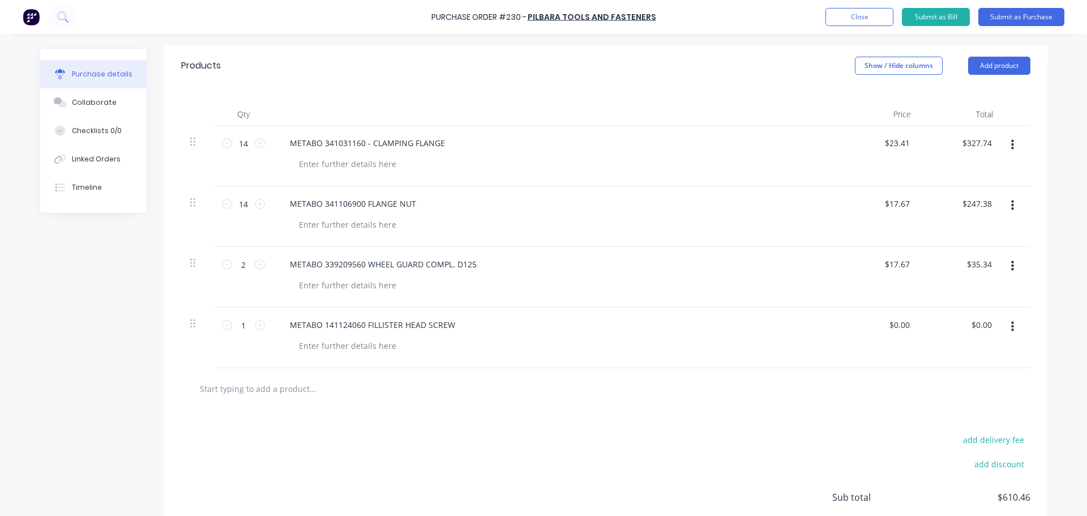
scroll to position [170, 0]
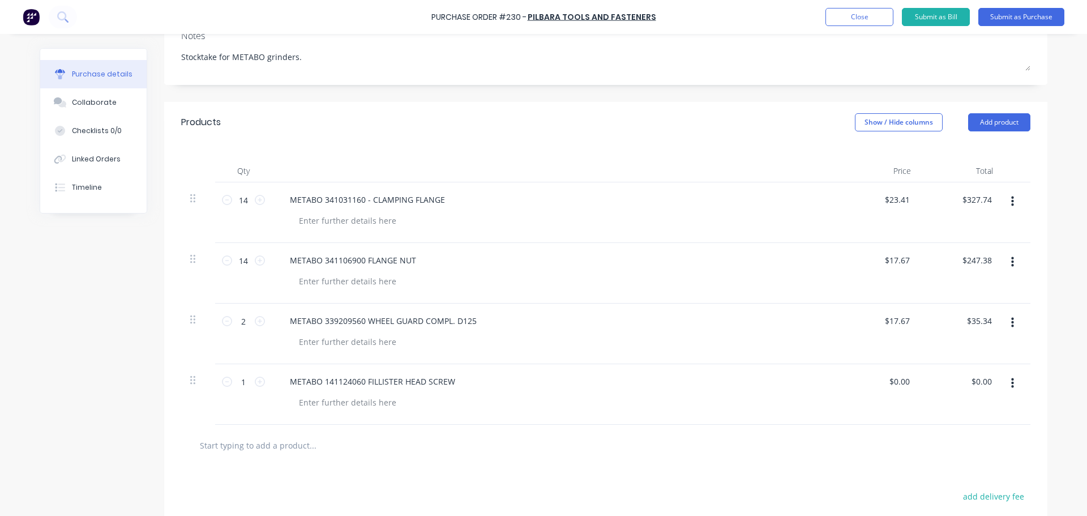
click at [905, 333] on div "$17.67 $17.67" at bounding box center [879, 333] width 82 height 61
click at [897, 375] on div "$0.00 $0.00" at bounding box center [879, 394] width 82 height 61
type textarea "x"
type input "0.00"
click at [899, 377] on input "0.00" at bounding box center [899, 381] width 26 height 16
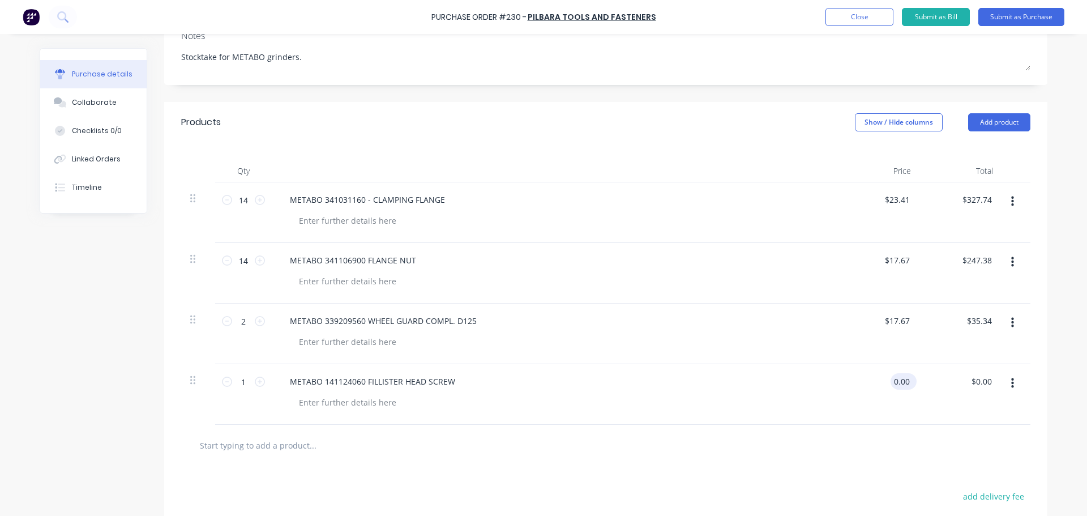
type textarea "x"
click at [899, 377] on input "0.00" at bounding box center [901, 381] width 22 height 16
type input "4.65"
type textarea "x"
type input "$4.65"
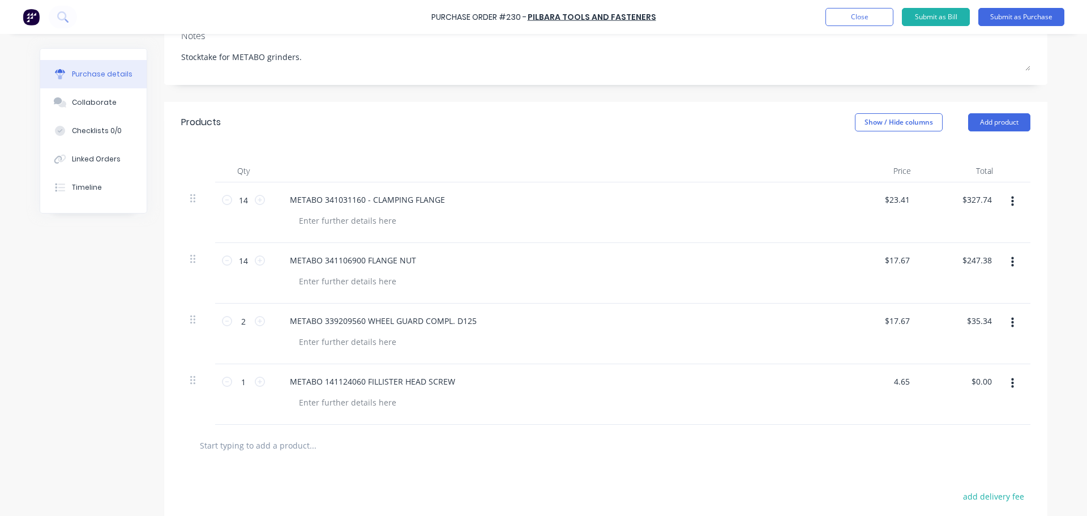
type input "$4.65"
click at [1060, 348] on div "Purchase Order #230 - Pilbara Tools and Fasteners Add product Close Submit as B…" at bounding box center [543, 258] width 1087 height 516
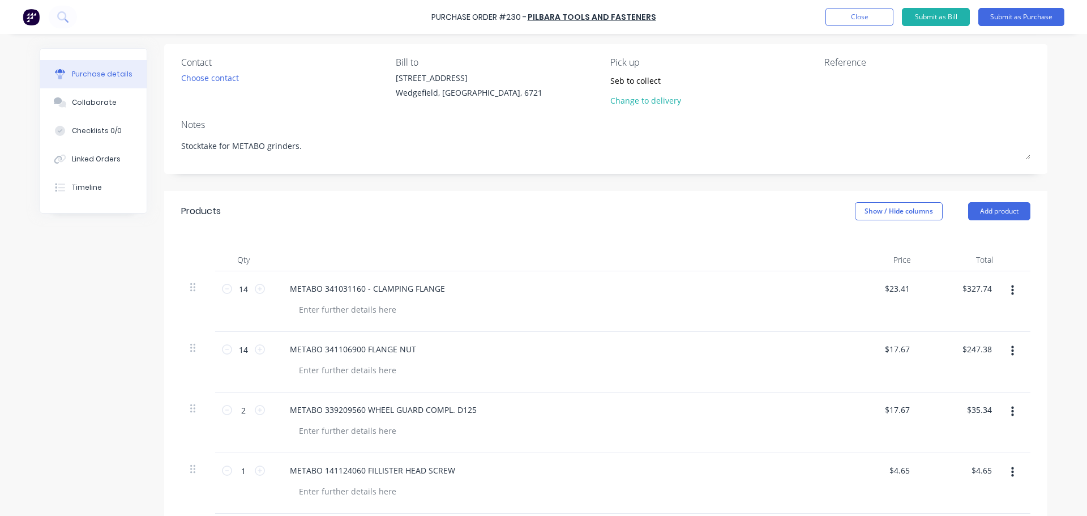
scroll to position [0, 0]
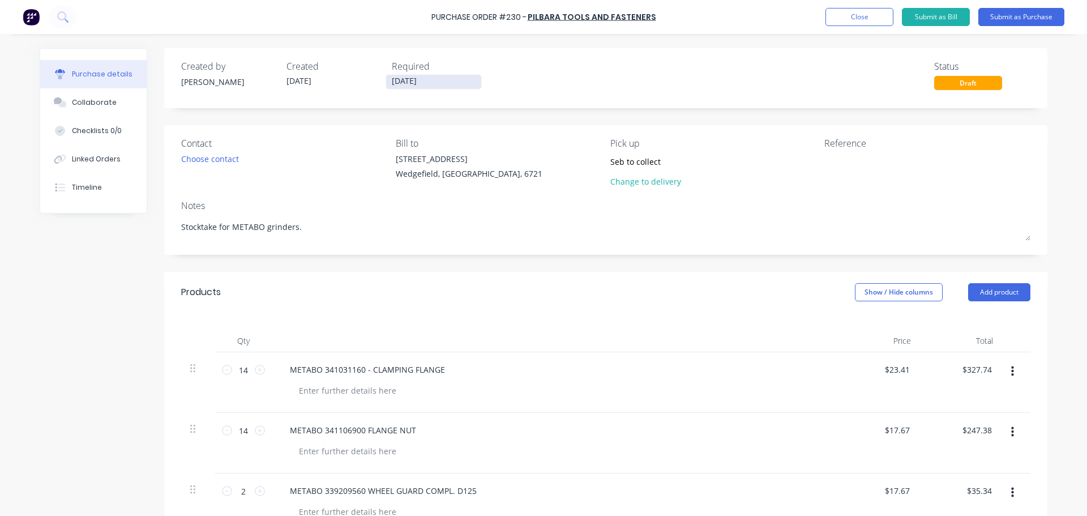
click at [458, 80] on input "[DATE]" at bounding box center [433, 82] width 95 height 14
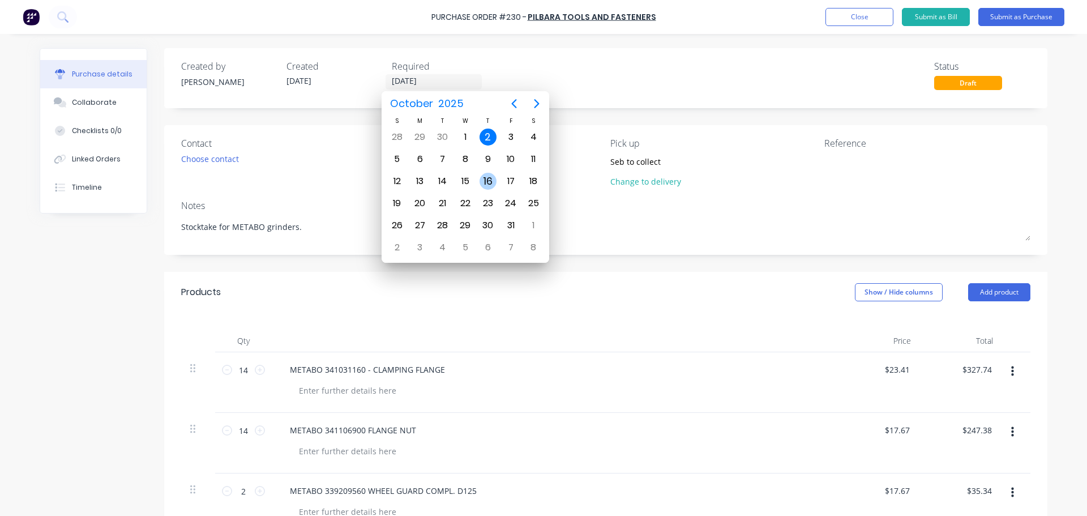
click at [488, 173] on div "16" at bounding box center [487, 181] width 17 height 17
type textarea "x"
type input "[DATE]"
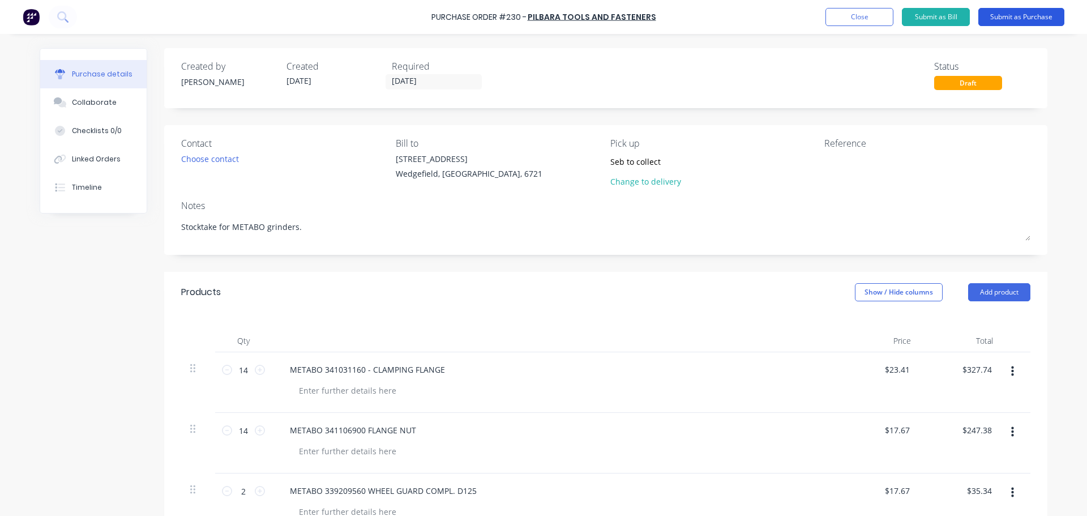
click at [1000, 23] on button "Submit as Purchase" at bounding box center [1021, 17] width 86 height 18
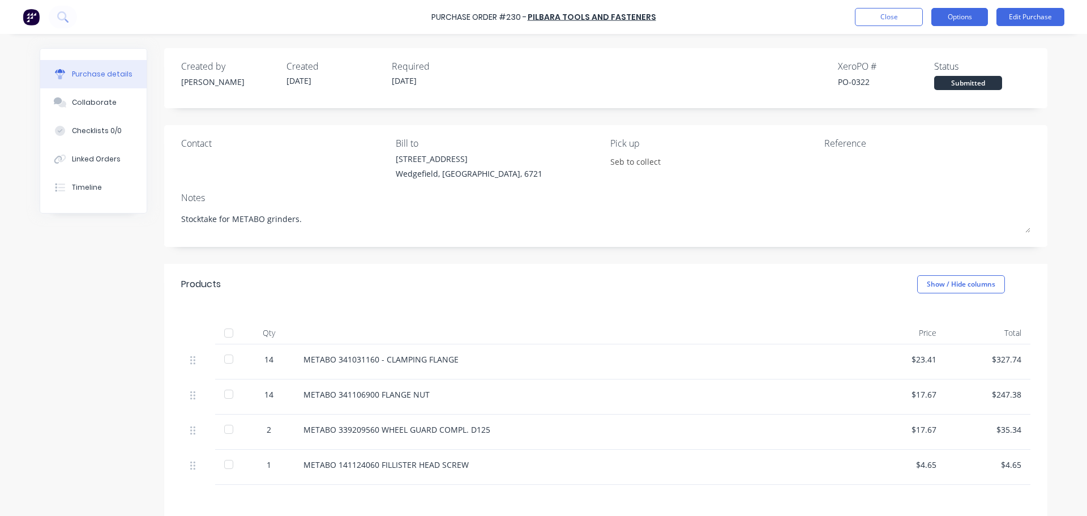
click at [957, 21] on button "Options" at bounding box center [959, 17] width 57 height 18
click at [1030, 68] on div "Created by [PERSON_NAME] Created [DATE] Required [DATE] Xero PO # PO-0322 Statu…" at bounding box center [605, 78] width 883 height 60
click at [954, 28] on div "Purchase Order #230 - Pilbara Tools and Fasteners Close Options Edit Purchase" at bounding box center [543, 17] width 1087 height 34
click at [955, 25] on button "Options" at bounding box center [959, 17] width 57 height 18
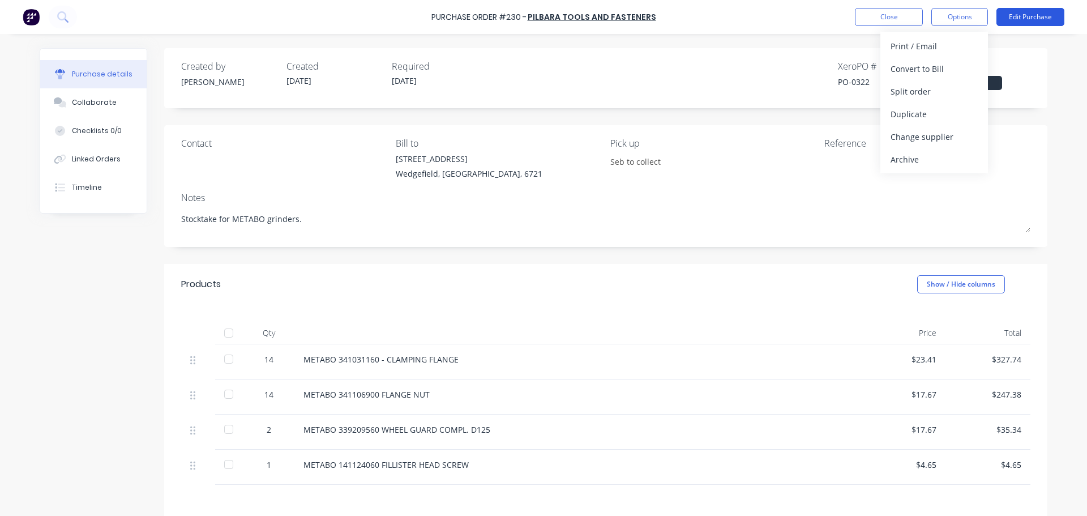
click at [1047, 20] on button "Edit Purchase" at bounding box center [1030, 17] width 68 height 18
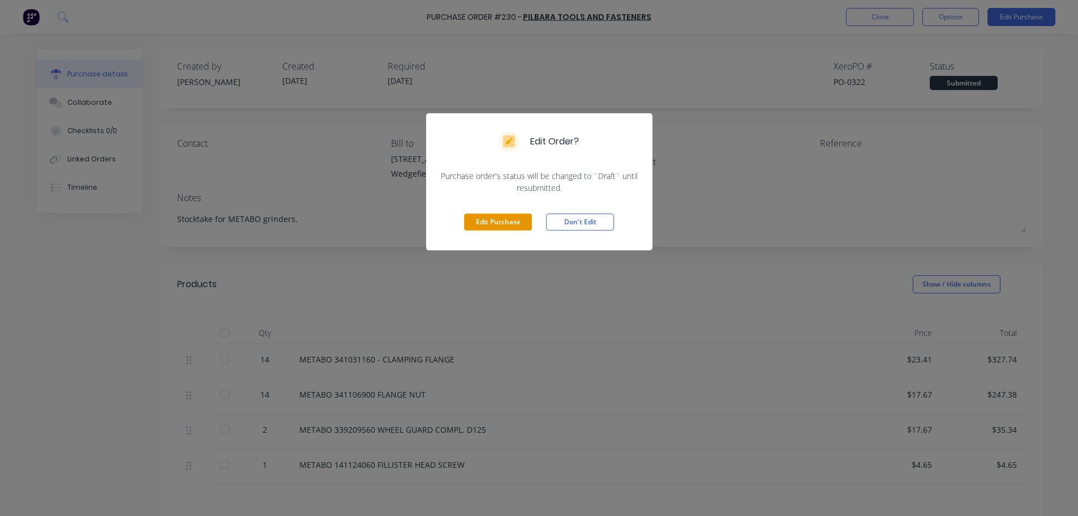
click at [522, 230] on button "Edit Purchase" at bounding box center [498, 221] width 68 height 17
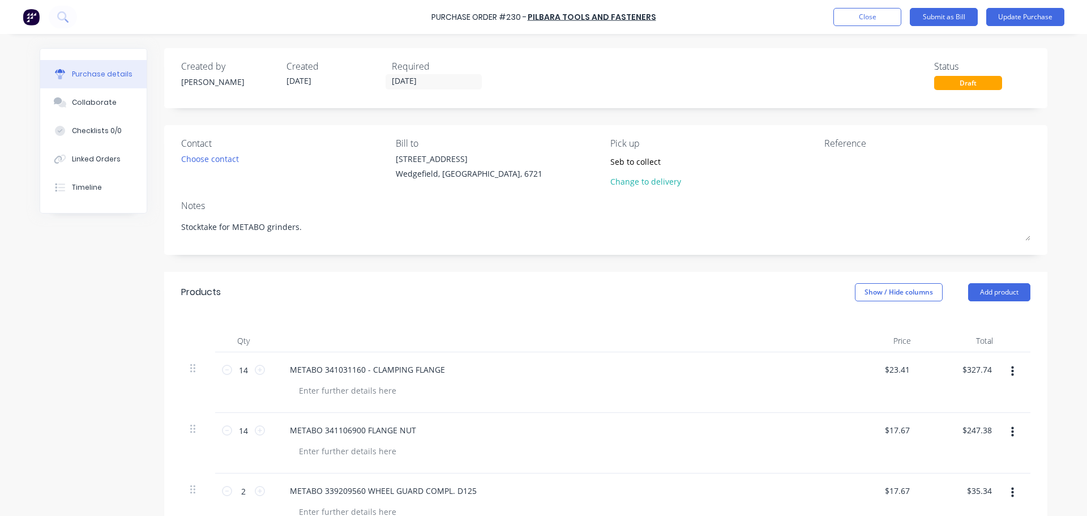
type textarea "x"
click at [881, 166] on textarea at bounding box center [894, 165] width 141 height 25
paste textarea "12032094"
type textarea "12032094"
type textarea "x"
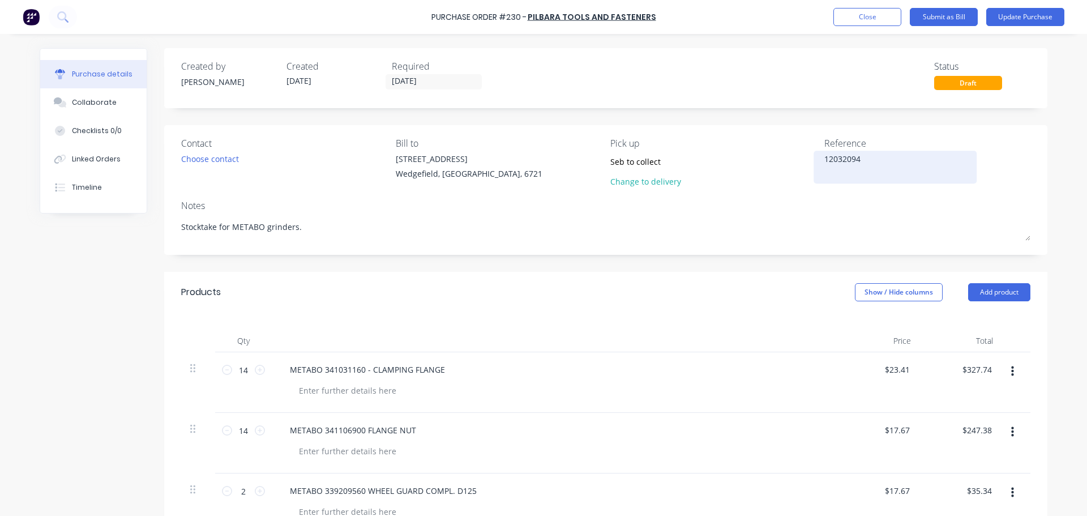
click at [824, 159] on textarea "12032094" at bounding box center [894, 165] width 141 height 25
type textarea "Quote #: 12032094"
type textarea "x"
type textarea "Quote #: 12032094"
click at [1007, 13] on button "Update Purchase" at bounding box center [1025, 17] width 78 height 18
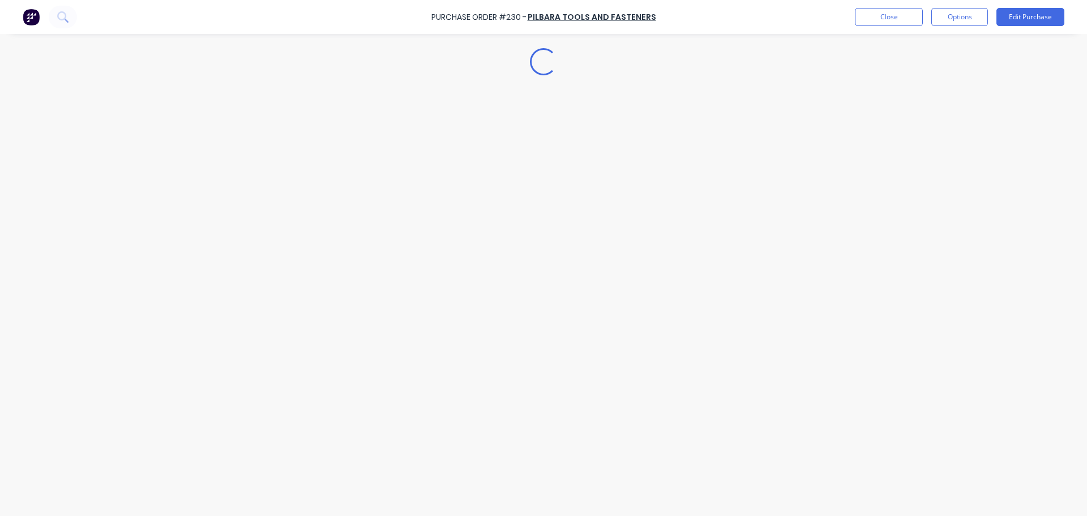
type textarea "x"
